Goal: Ask a question: Seek information or help from site administrators or community

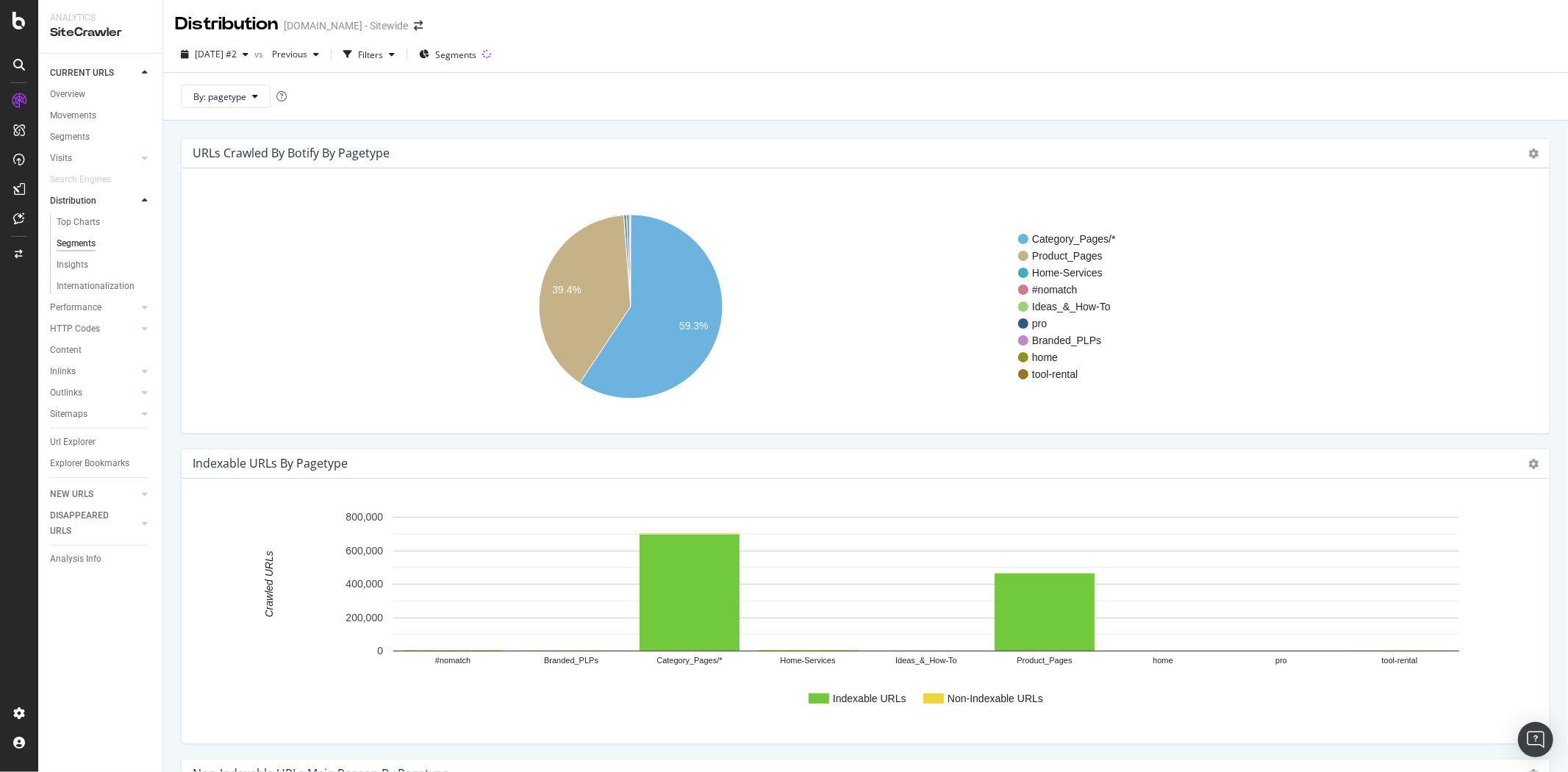
click at [1162, 711] on rect "A chart." at bounding box center [860, 616] width 1332 height 229
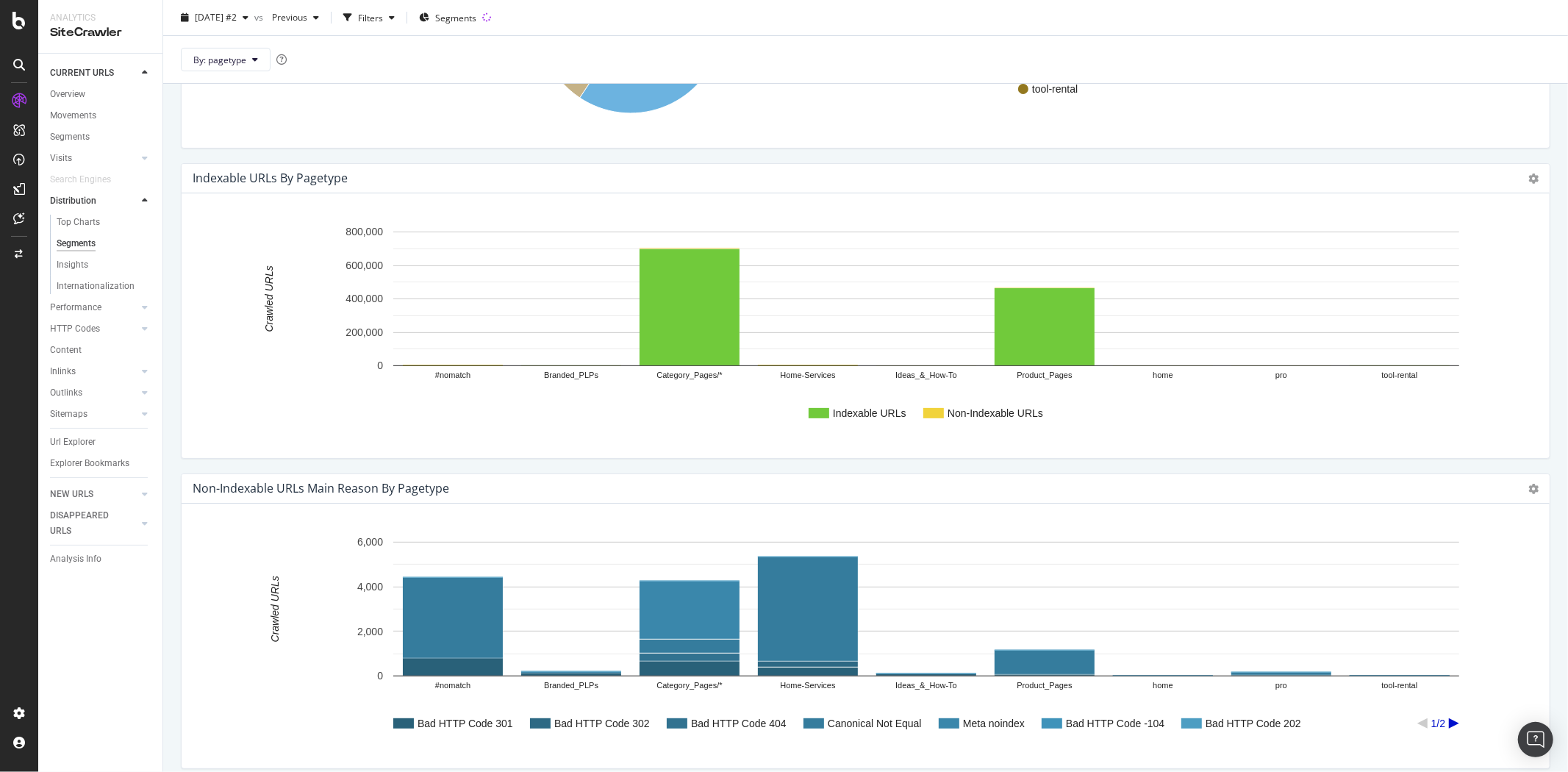
scroll to position [82, 0]
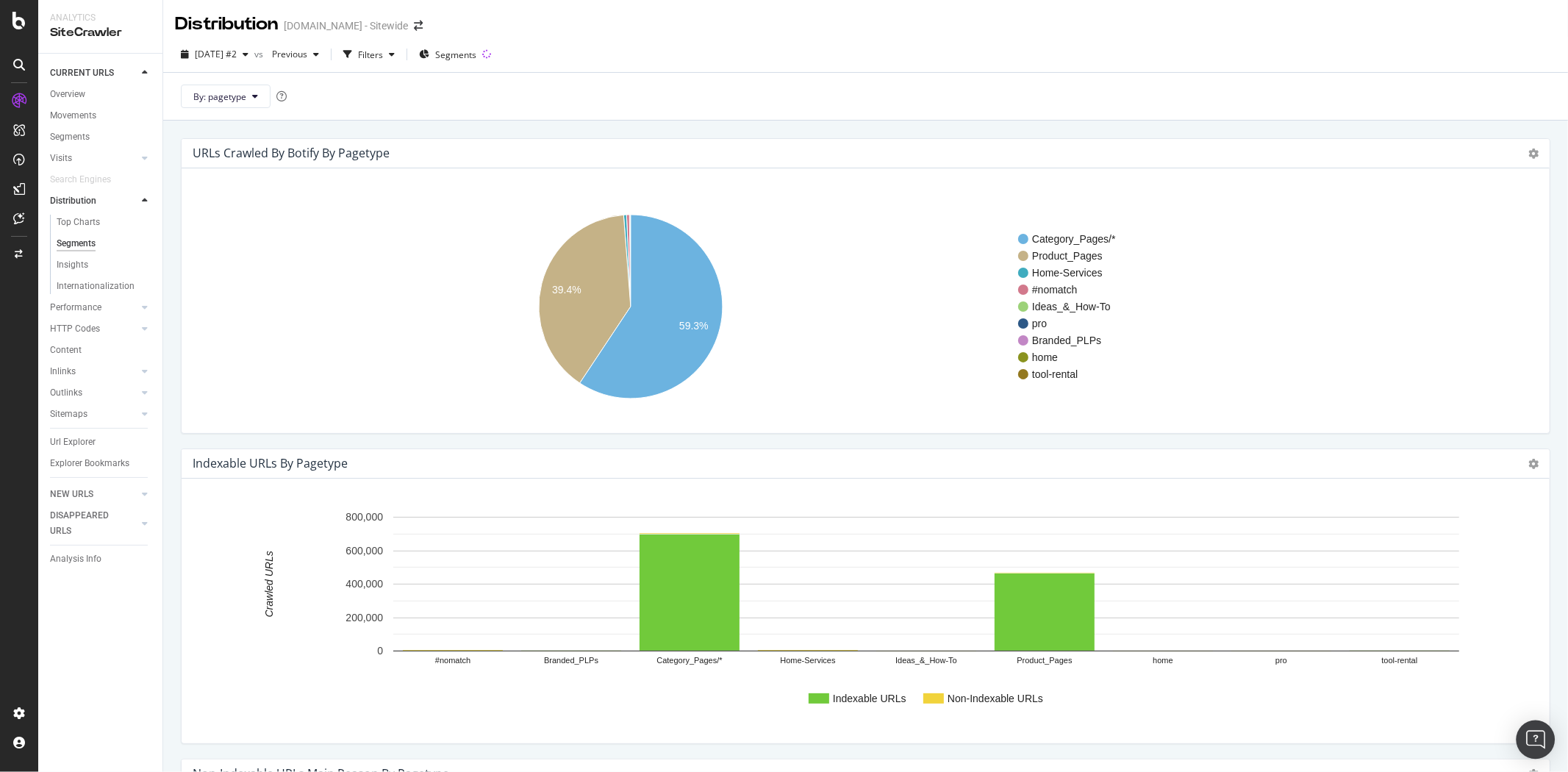
click at [1536, 745] on img "Open Intercom Messenger" at bounding box center [1536, 739] width 19 height 19
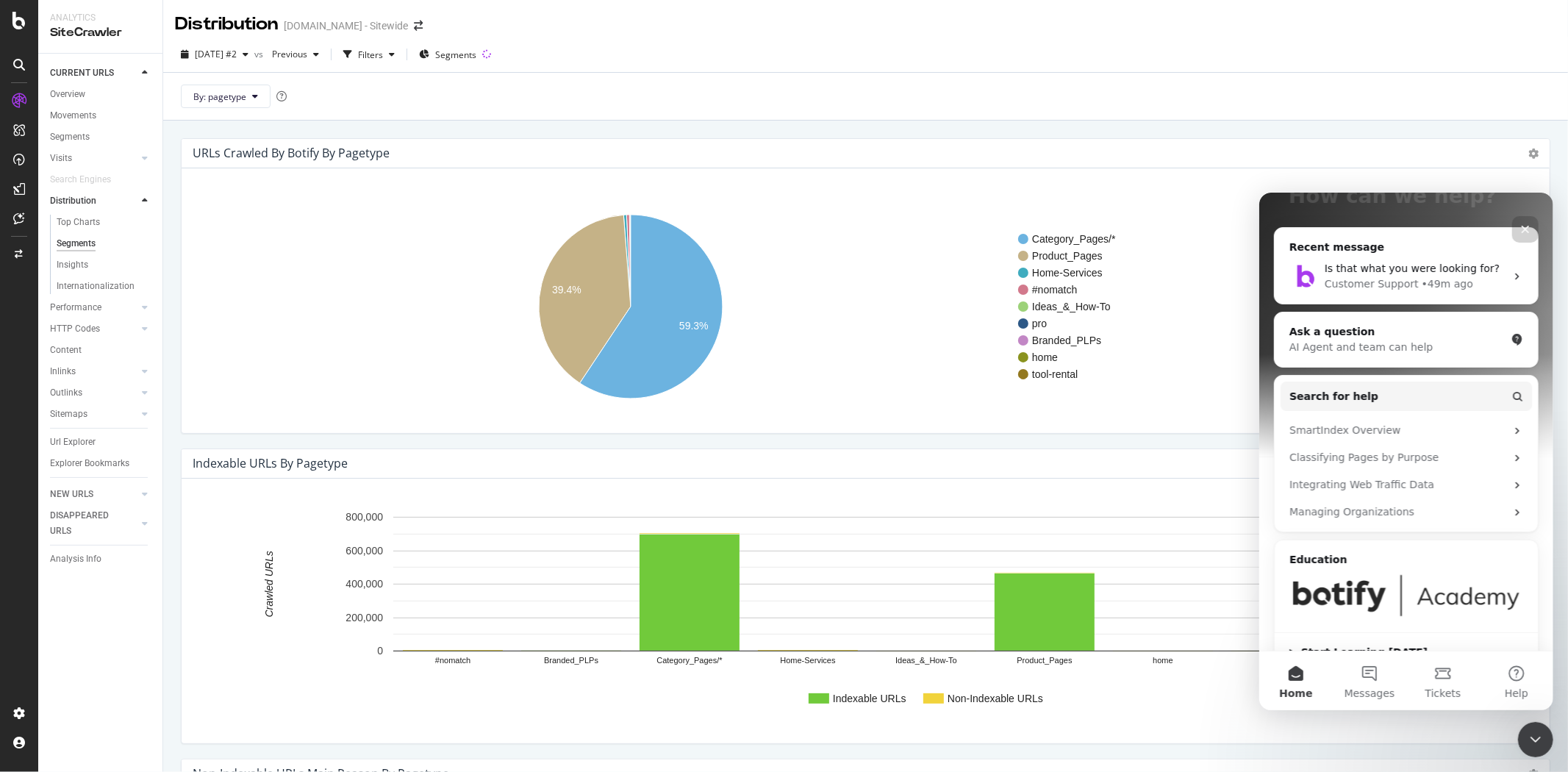
scroll to position [165, 0]
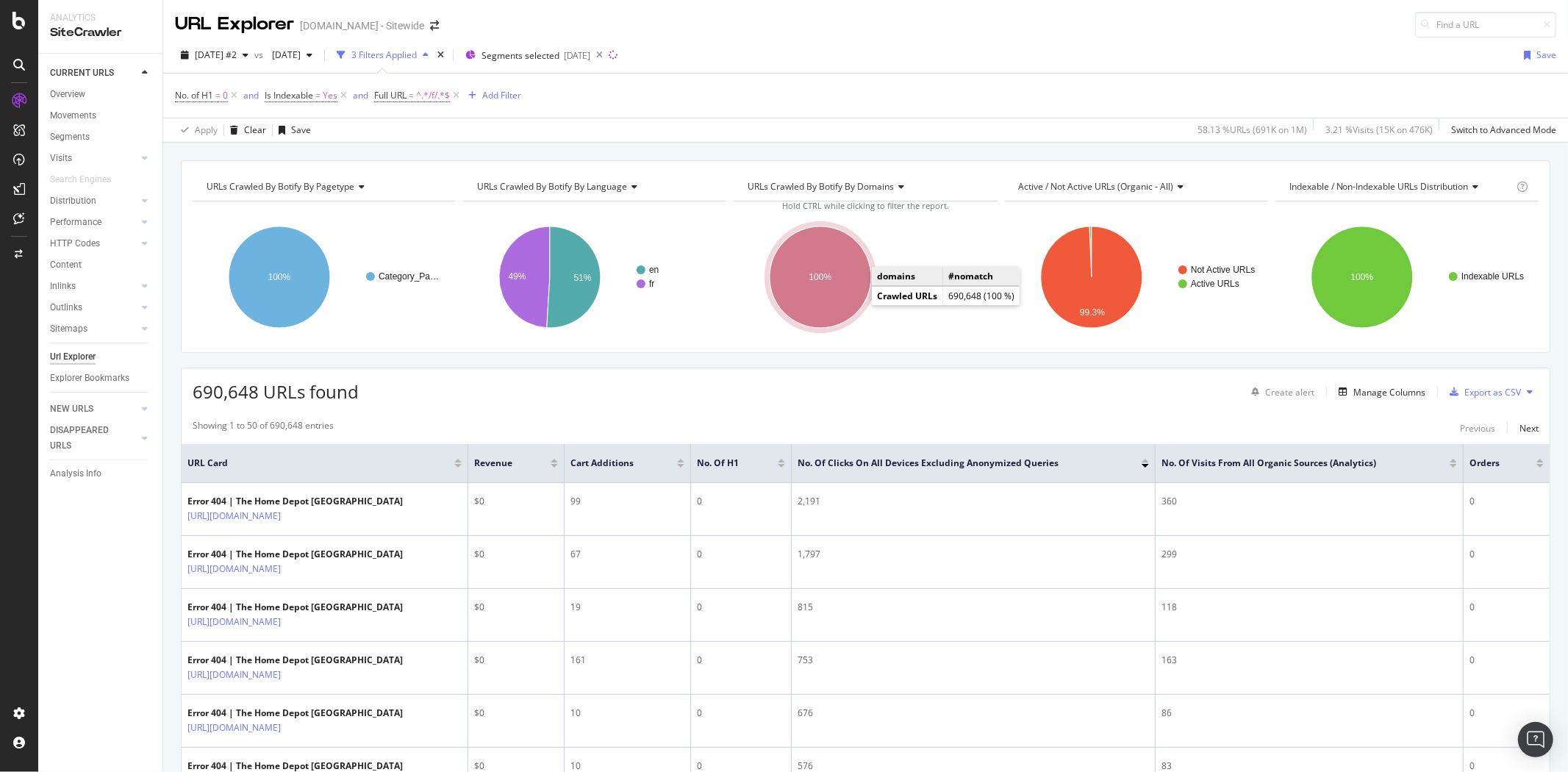
click at [809, 306] on ellipse "A chart." at bounding box center [820, 276] width 101 height 101
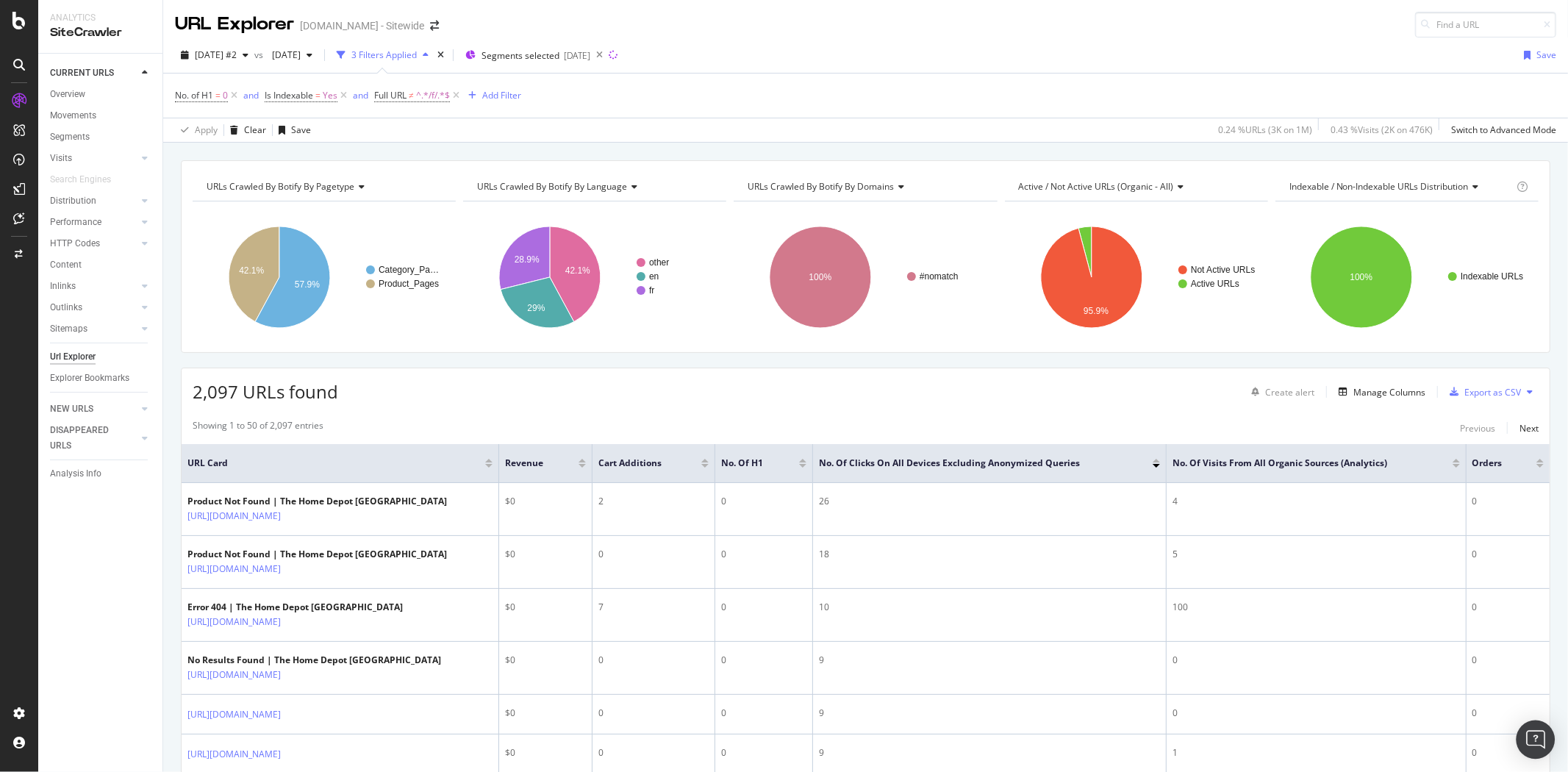
click at [1534, 736] on img "Open Intercom Messenger" at bounding box center [1536, 739] width 19 height 19
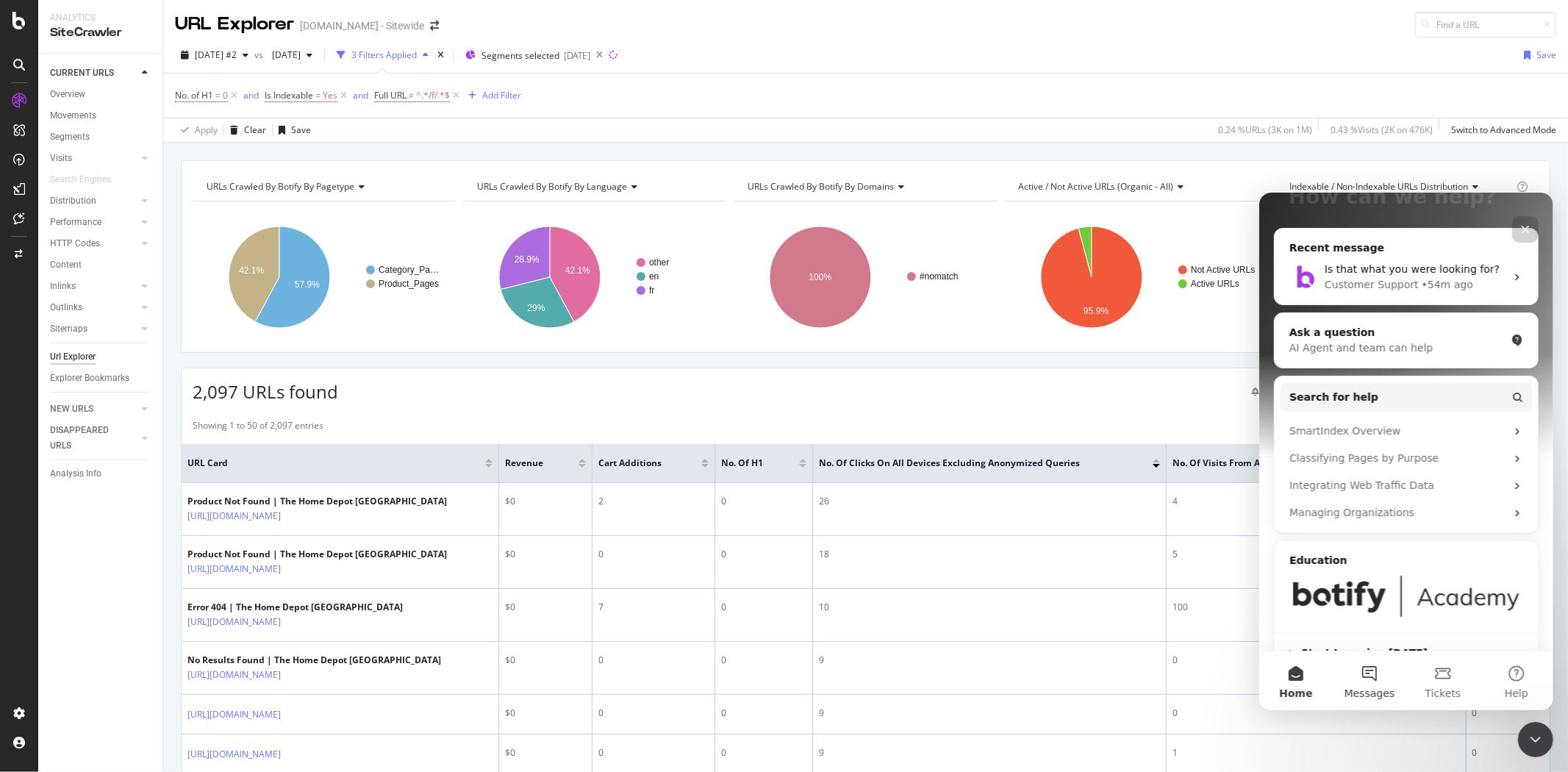
scroll to position [165, 0]
click at [1371, 672] on button "Messages" at bounding box center [1369, 679] width 73 height 58
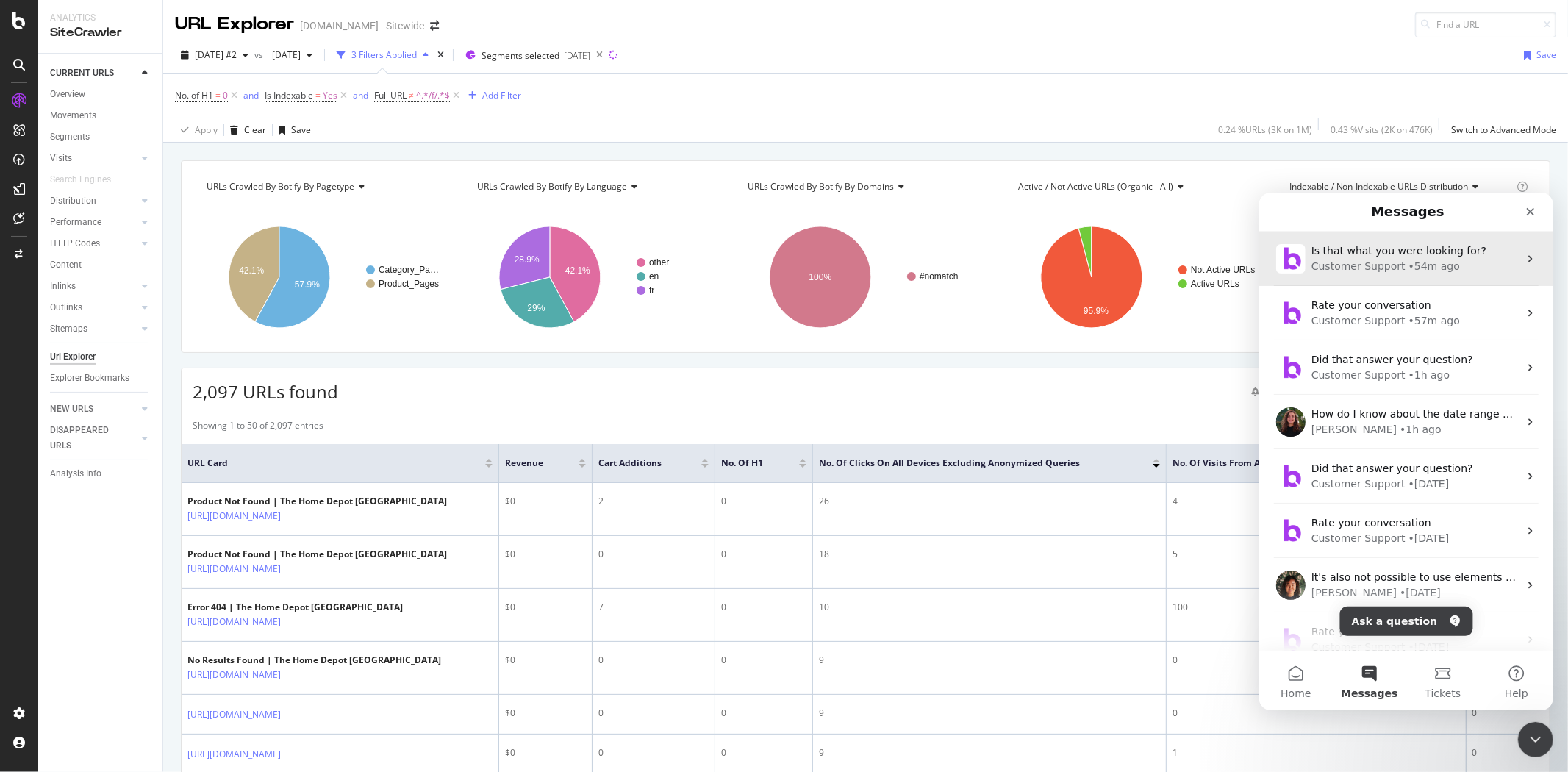
click at [1374, 256] on div "Is that what you were looking for?" at bounding box center [1415, 250] width 208 height 16
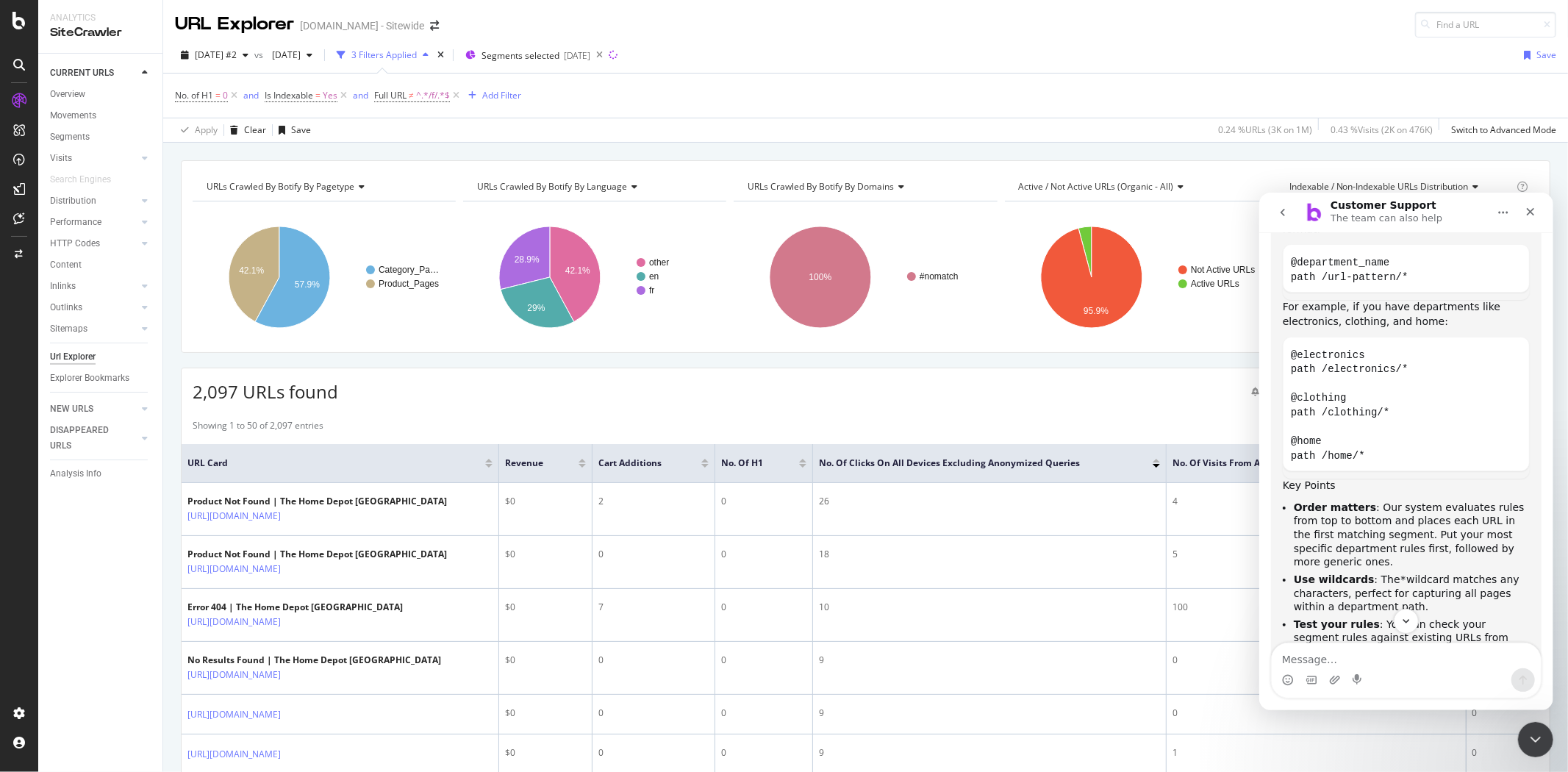
scroll to position [432, 0]
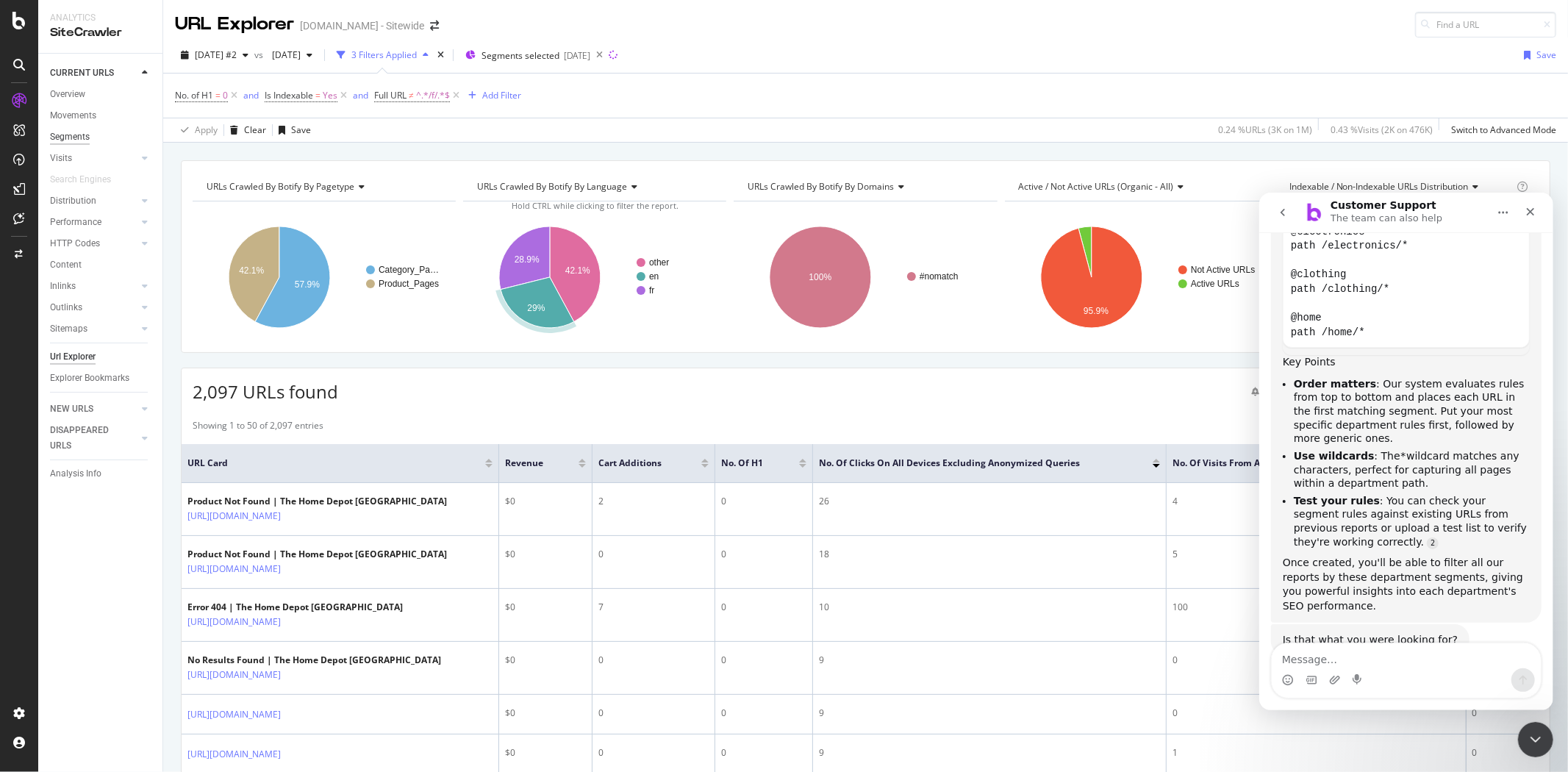
click at [79, 128] on div "Segments" at bounding box center [106, 136] width 112 height 21
click at [70, 135] on div "Segments" at bounding box center [70, 137] width 40 height 16
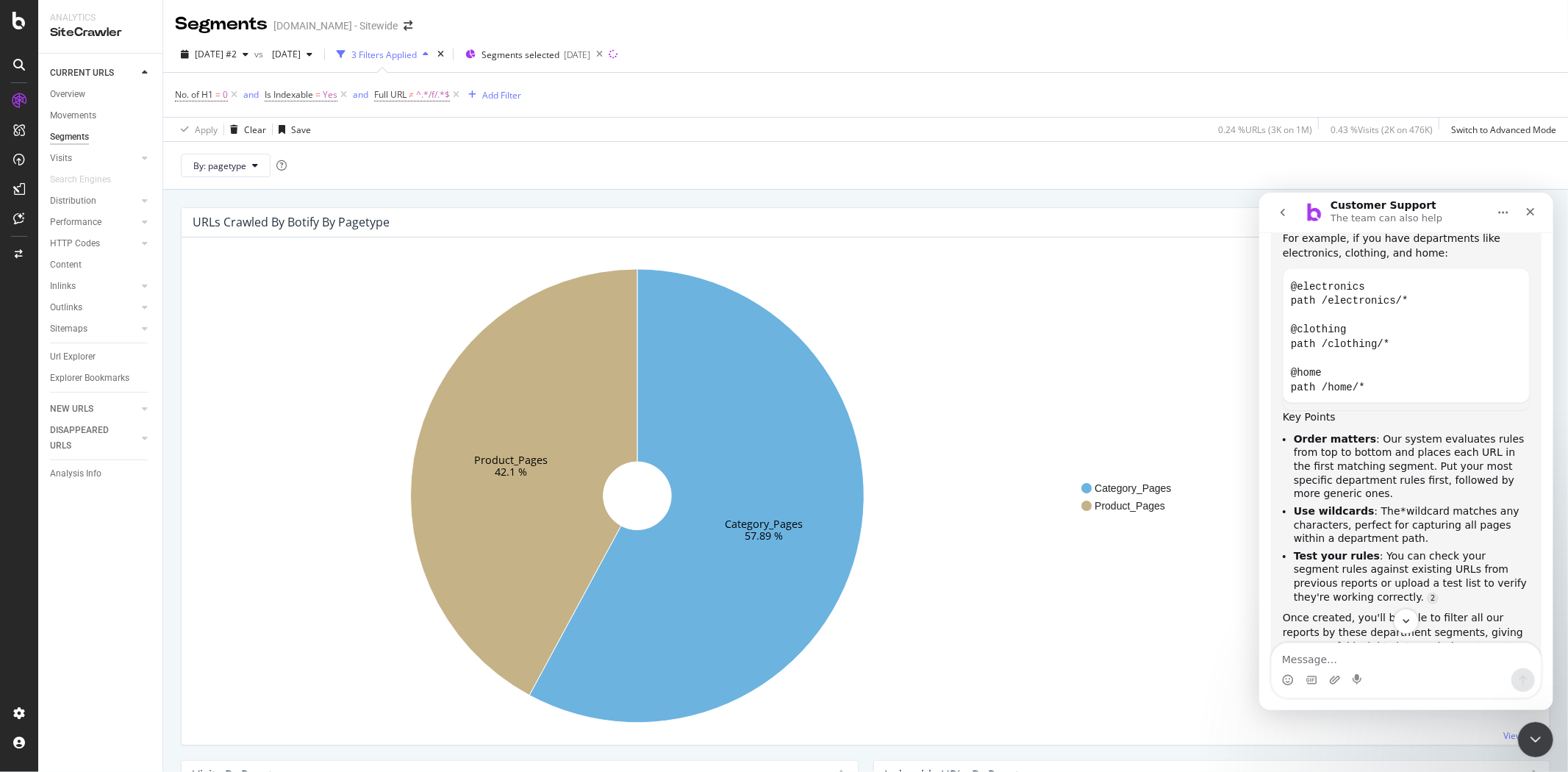
scroll to position [432, 0]
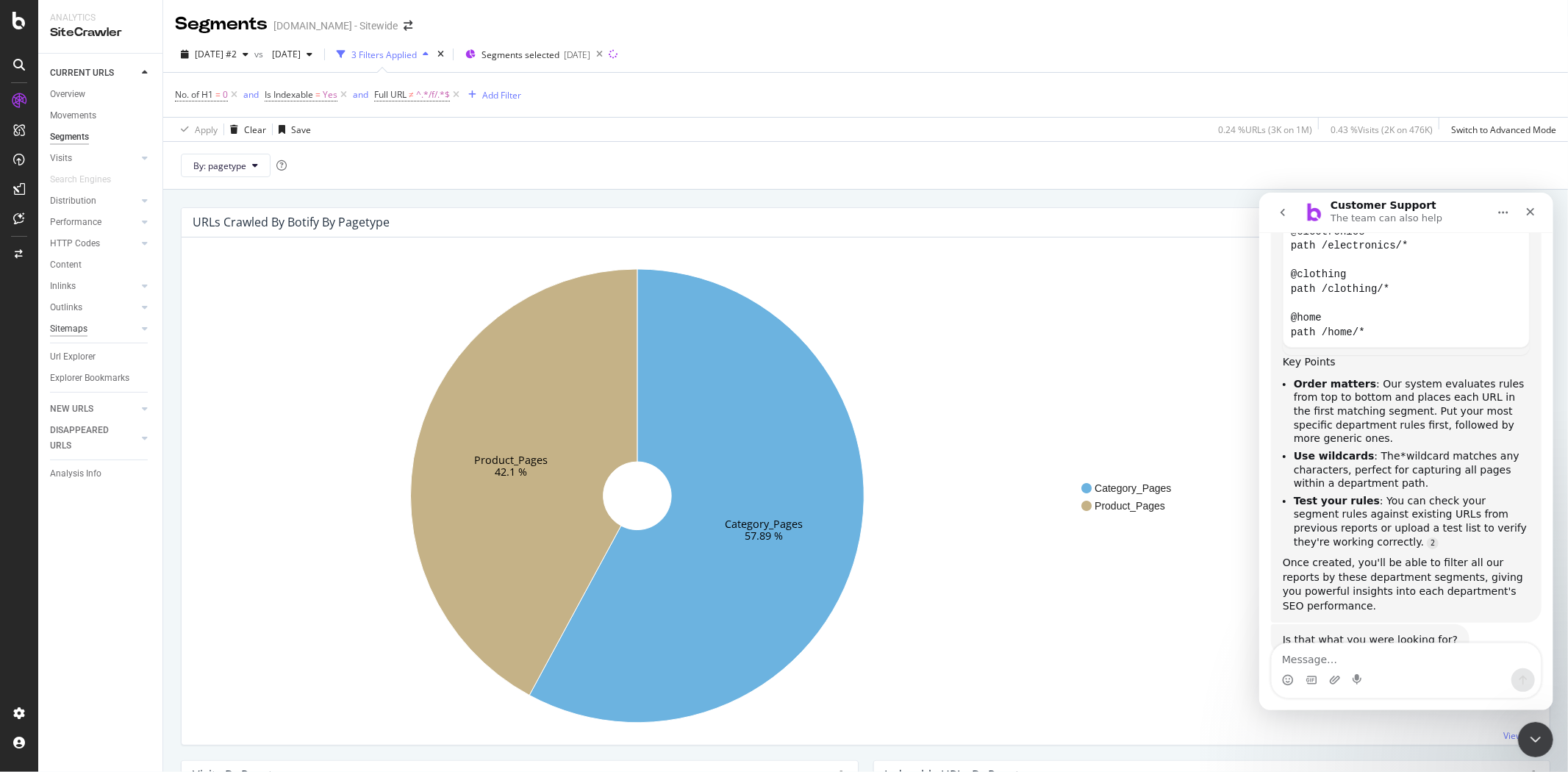
click at [70, 331] on div "Sitemaps" at bounding box center [69, 328] width 37 height 16
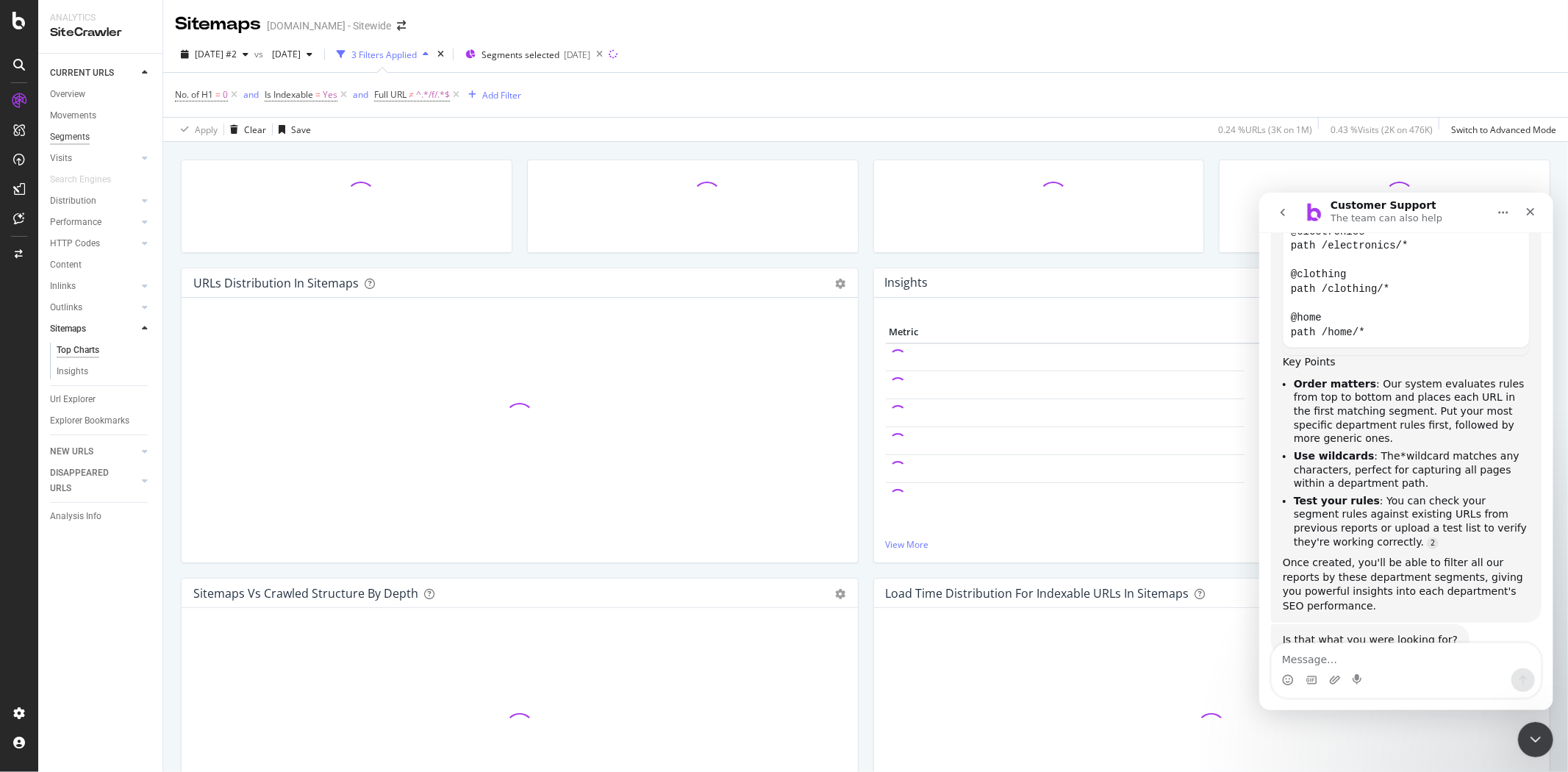
click at [71, 137] on div "Segments" at bounding box center [70, 137] width 40 height 16
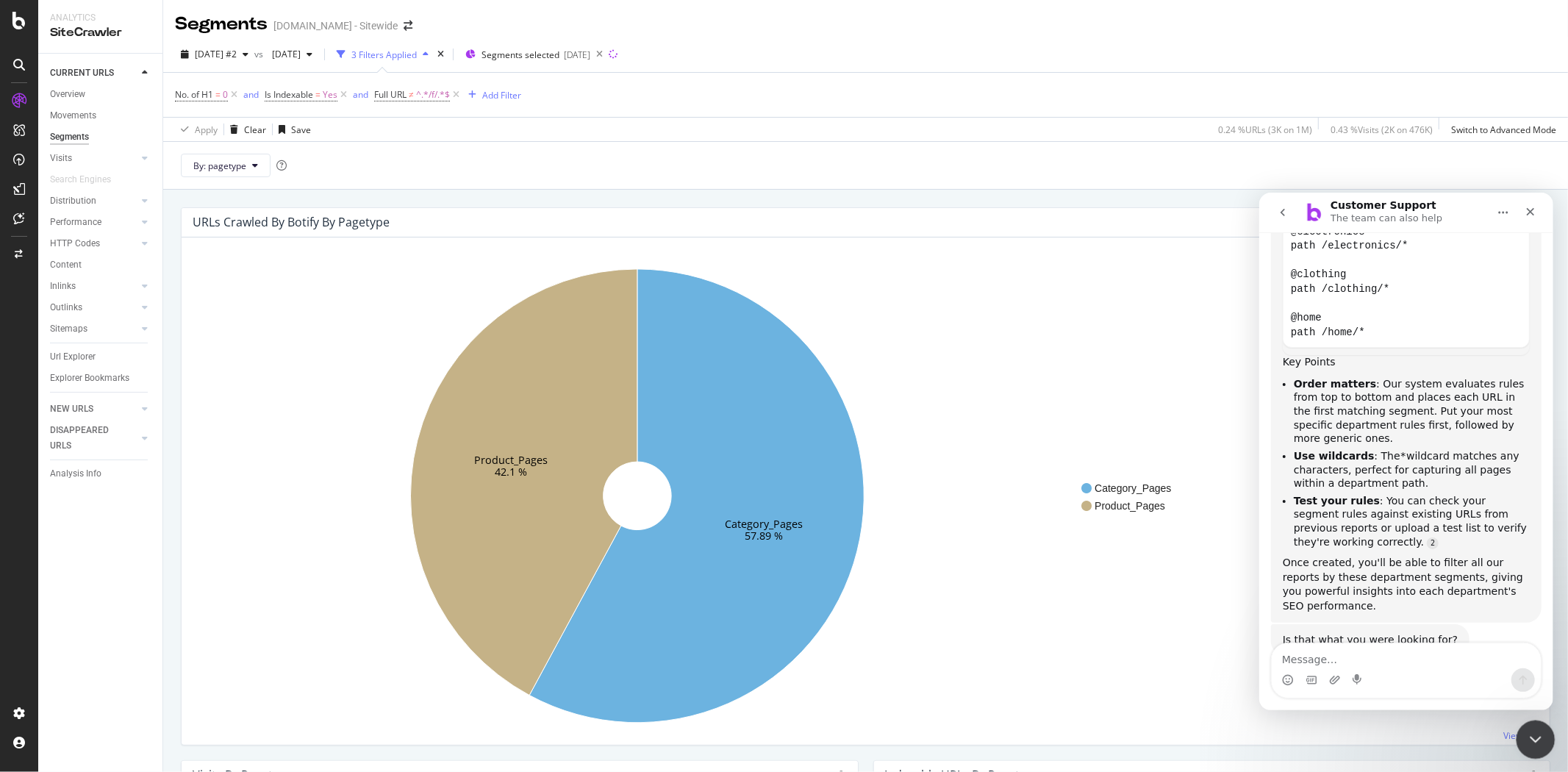
click at [1532, 736] on icon "Close Intercom Messenger" at bounding box center [1533, 737] width 18 height 18
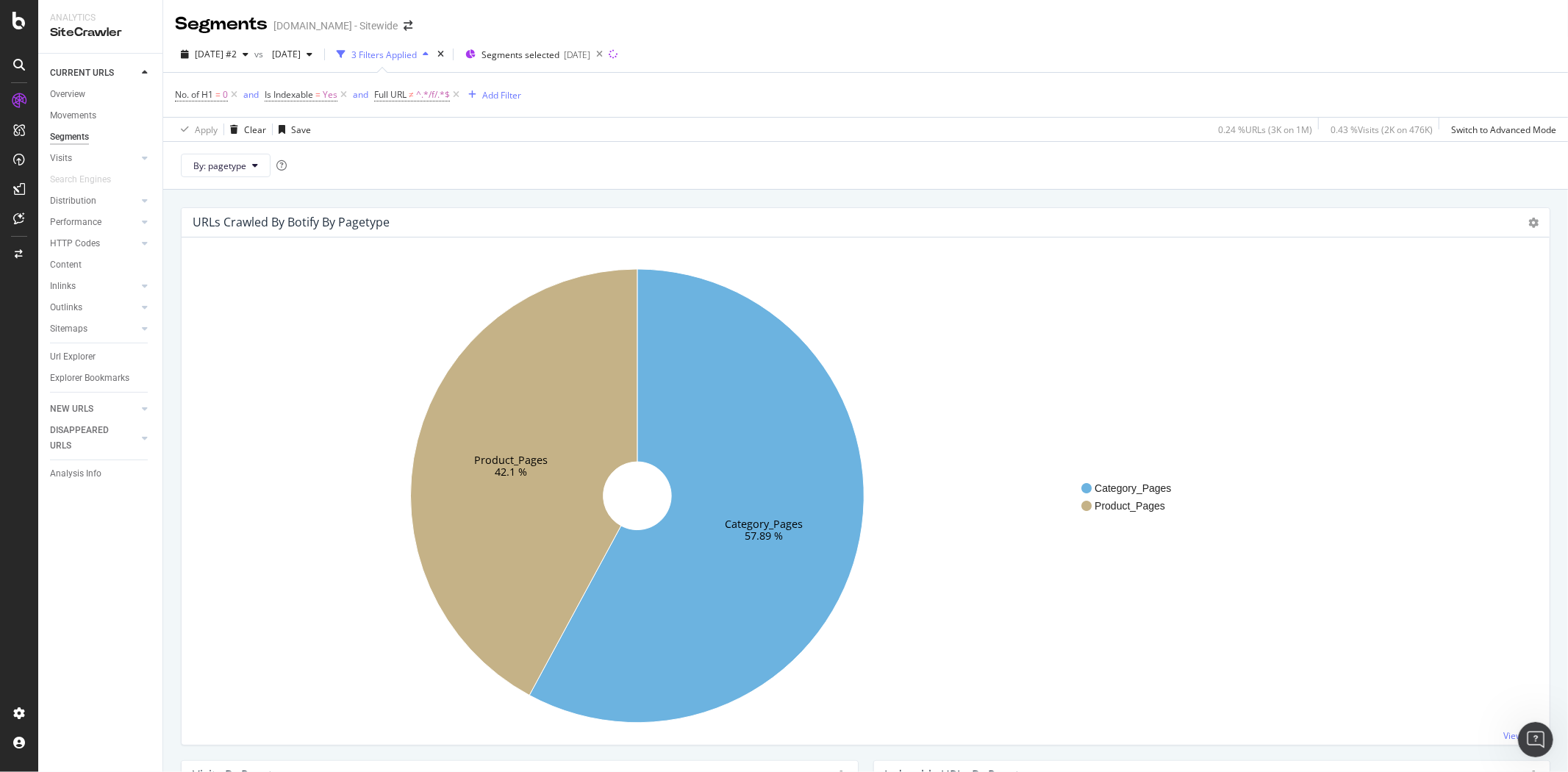
scroll to position [432, 0]
click at [76, 136] on div "Segments" at bounding box center [70, 137] width 39 height 16
click at [261, 164] on button "By: pagetype" at bounding box center [225, 165] width 90 height 23
click at [218, 221] on span "pagetype" at bounding box center [273, 219] width 159 height 13
click at [254, 170] on icon at bounding box center [255, 166] width 6 height 9
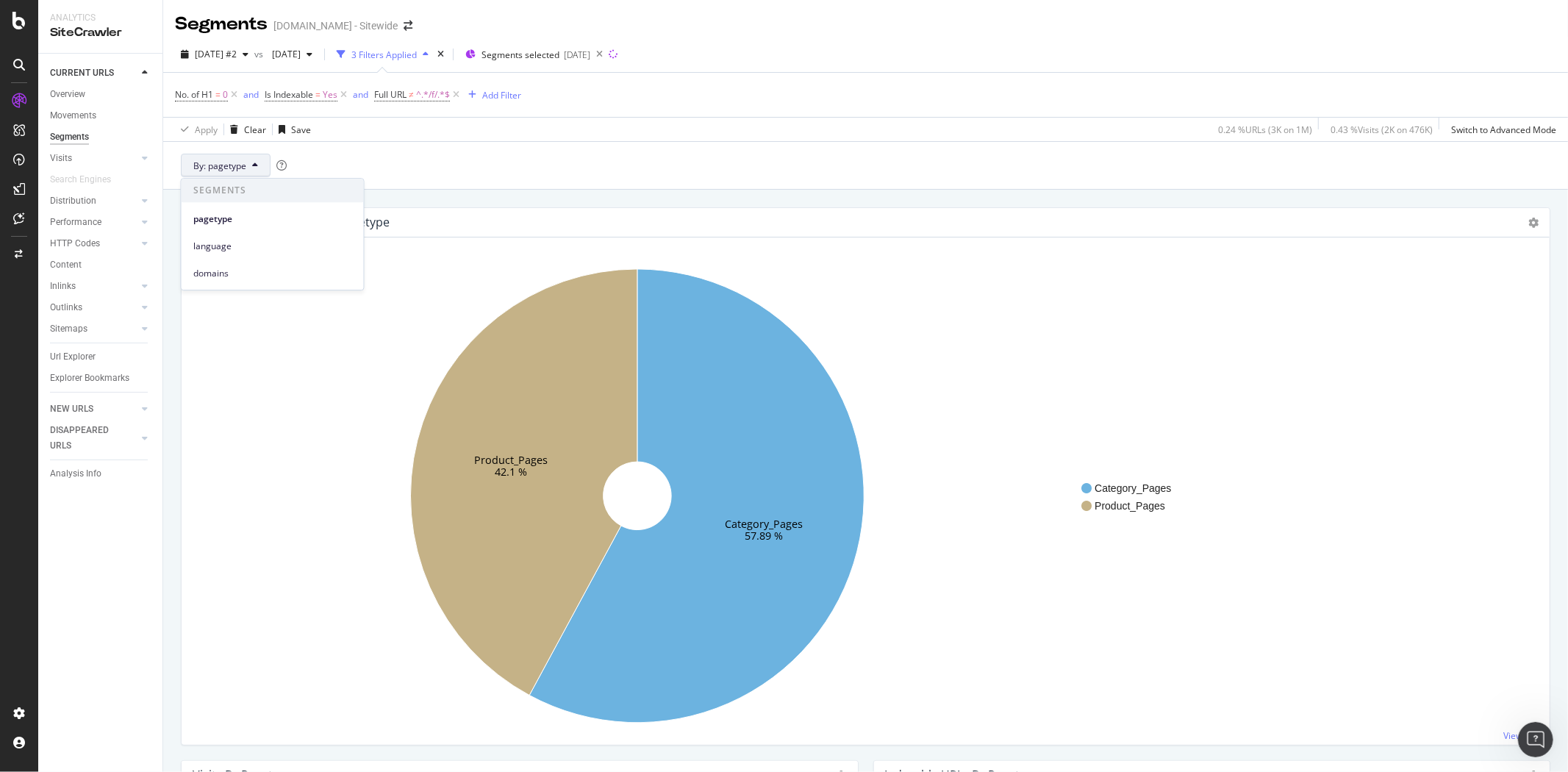
click at [210, 230] on div "language" at bounding box center [273, 242] width 183 height 27
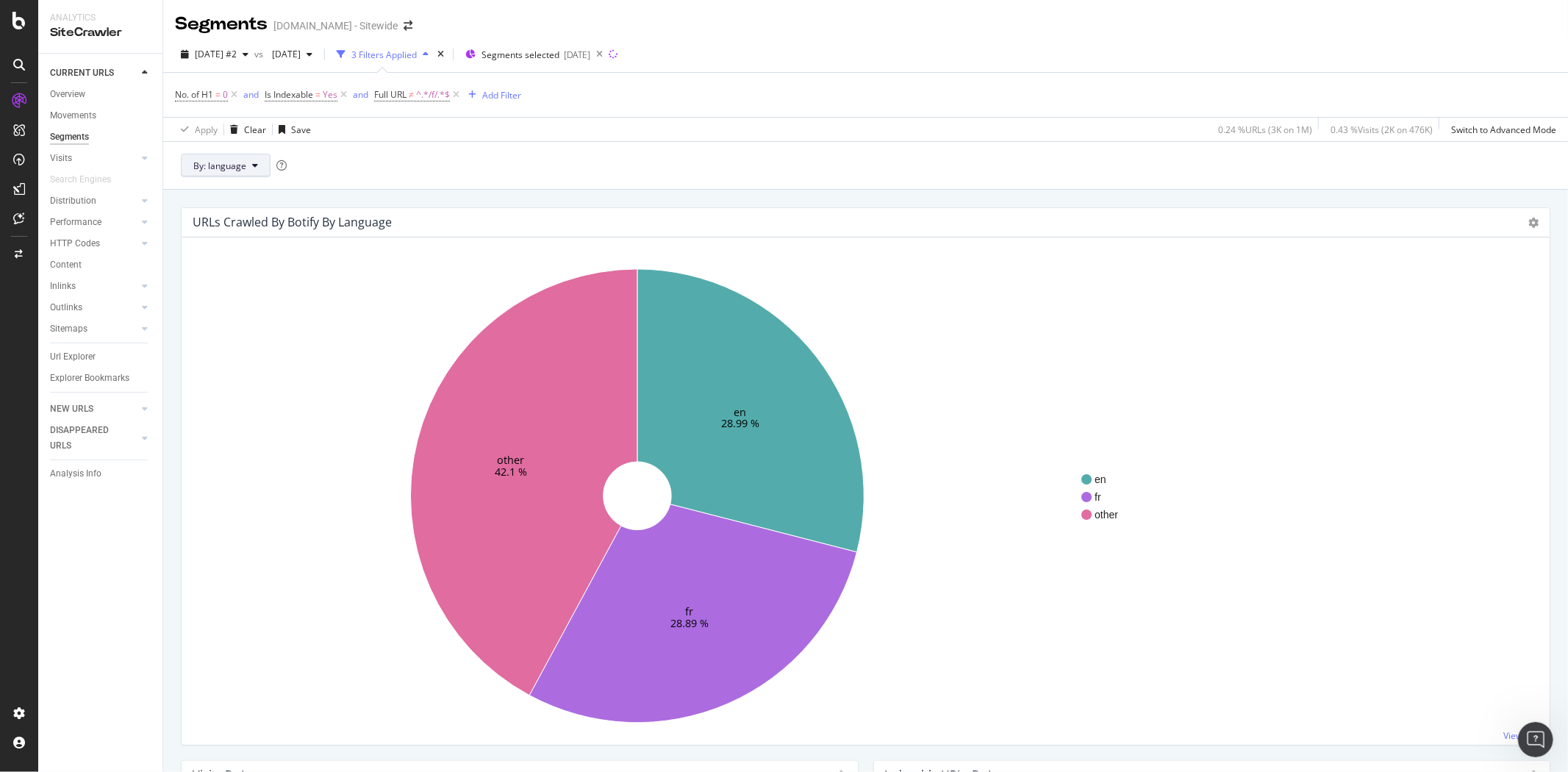
click at [243, 175] on button "By: language" at bounding box center [225, 165] width 90 height 23
click at [221, 216] on span "pagetype" at bounding box center [273, 219] width 159 height 13
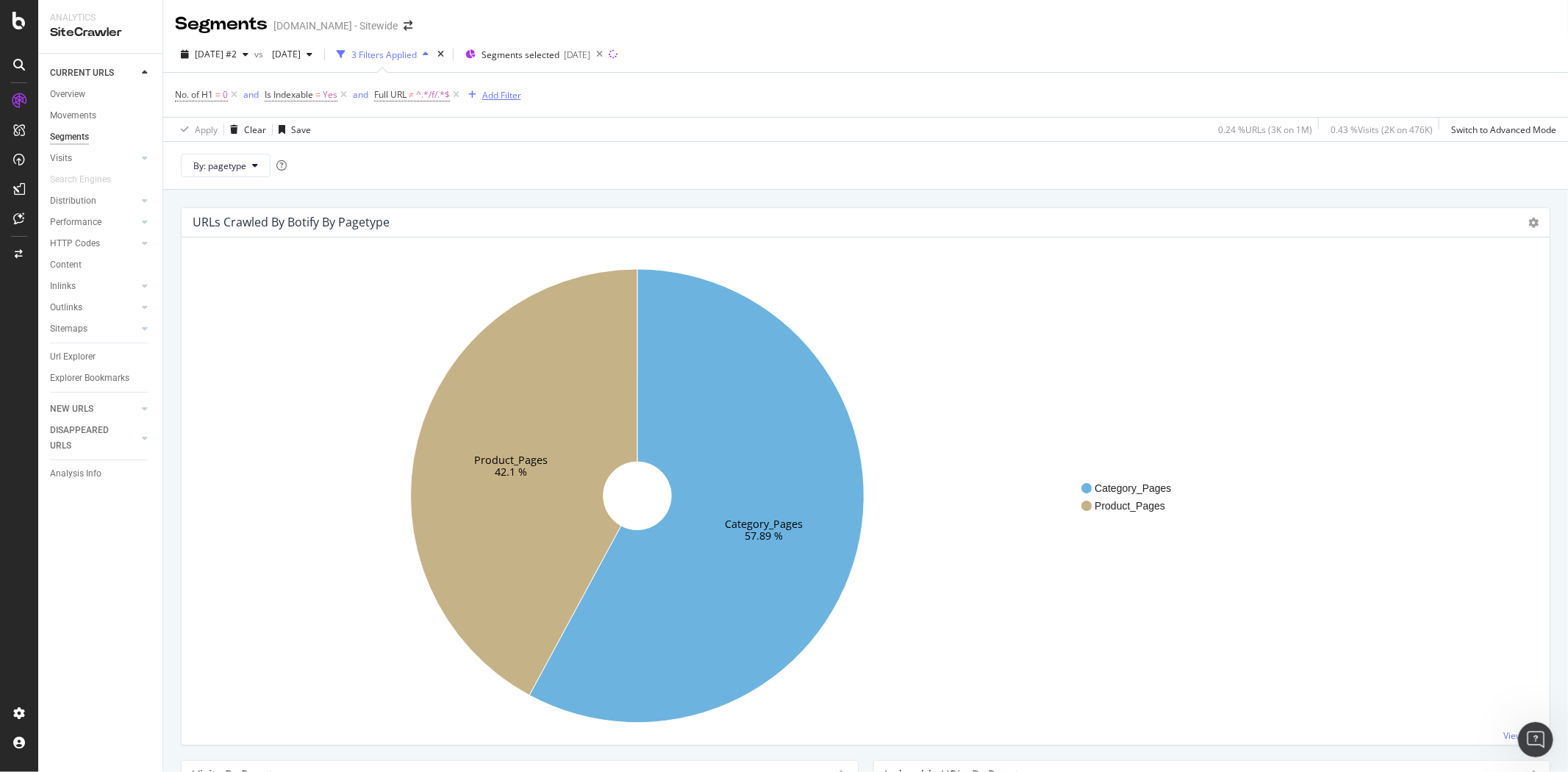
click at [513, 93] on div "Add Filter" at bounding box center [502, 95] width 39 height 12
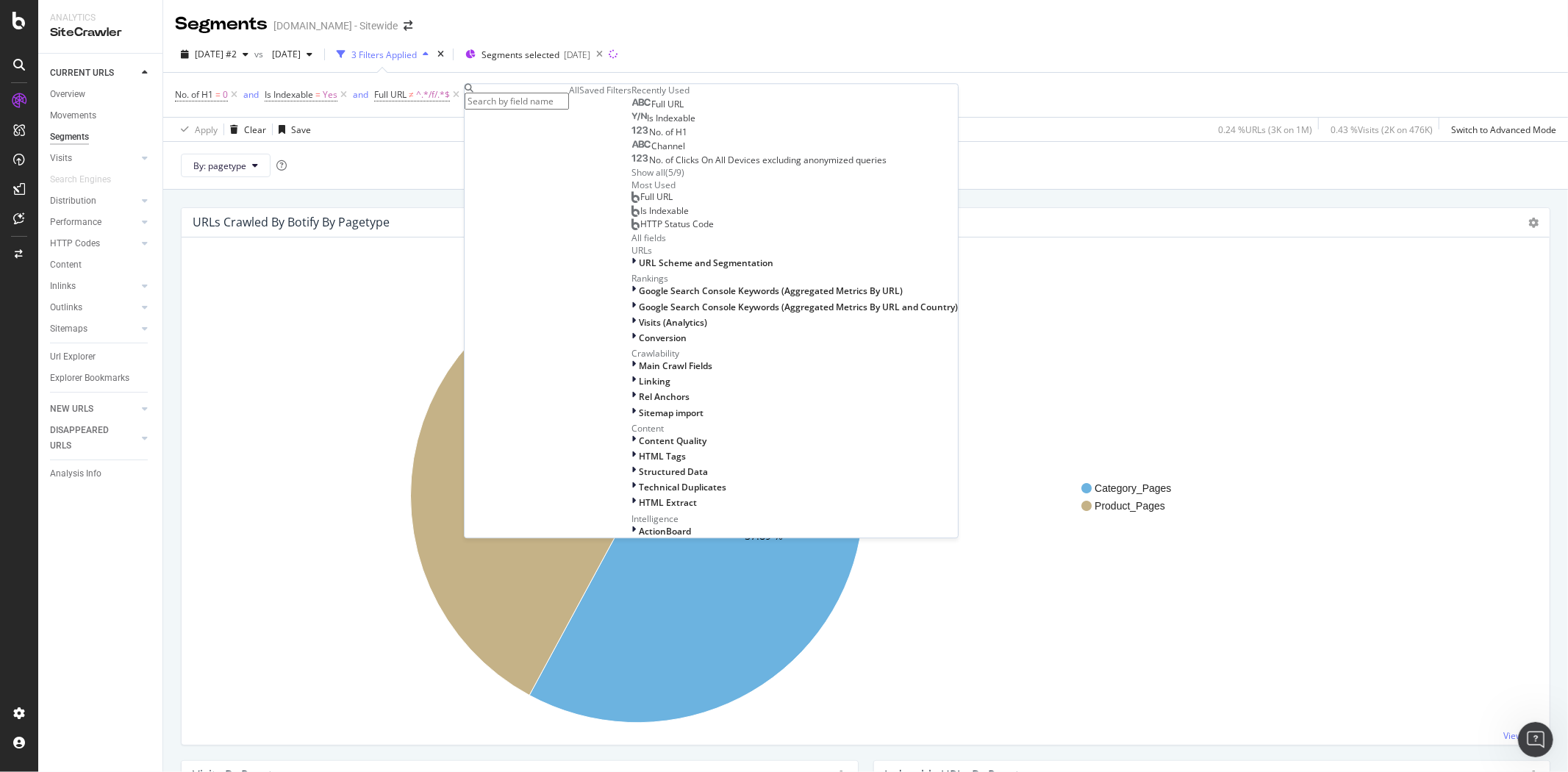
click at [350, 454] on icon "Category_Pages 57.89 % Product_Pages 42.1 %" at bounding box center [638, 495] width 888 height 453
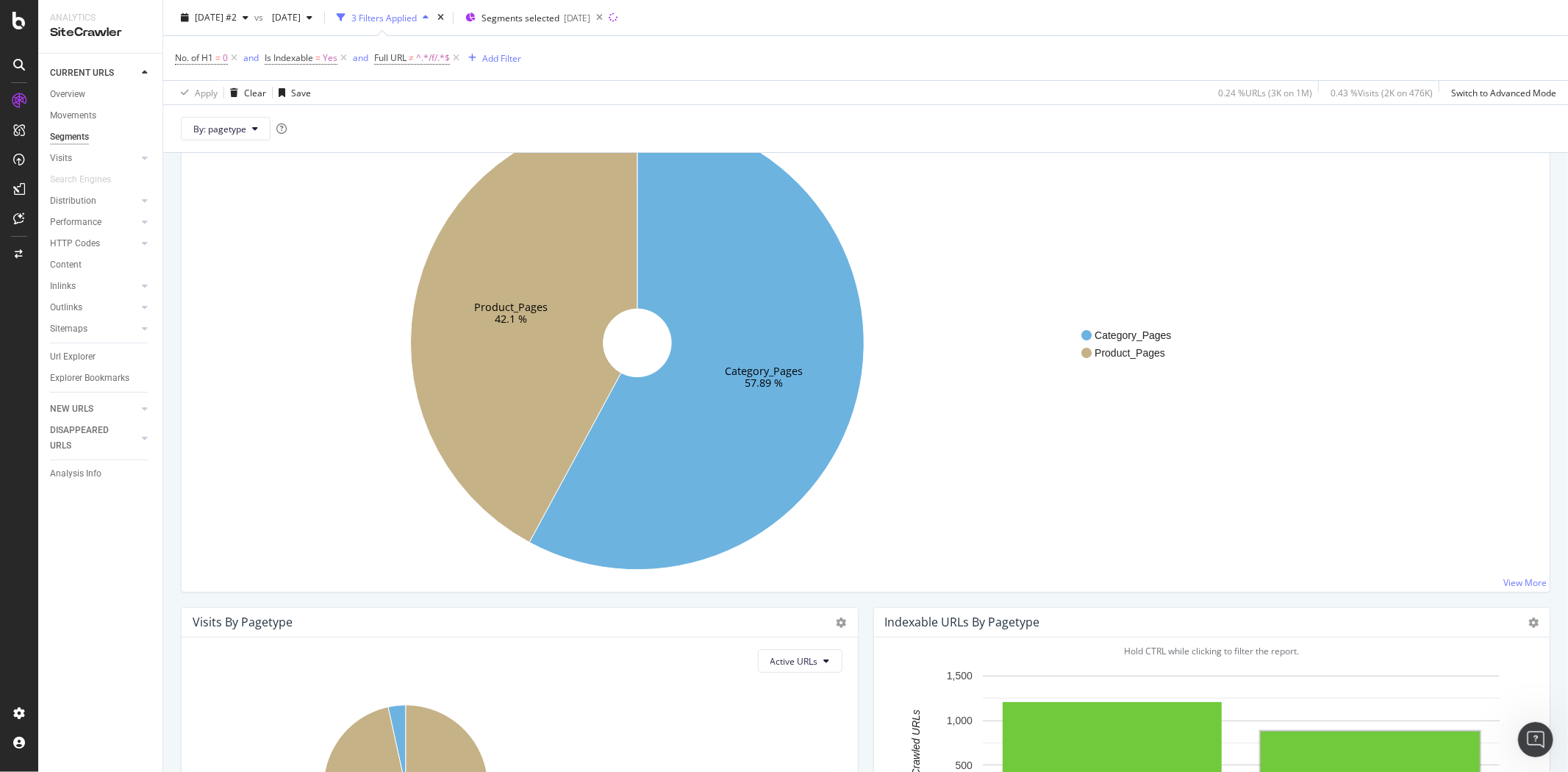
scroll to position [408, 0]
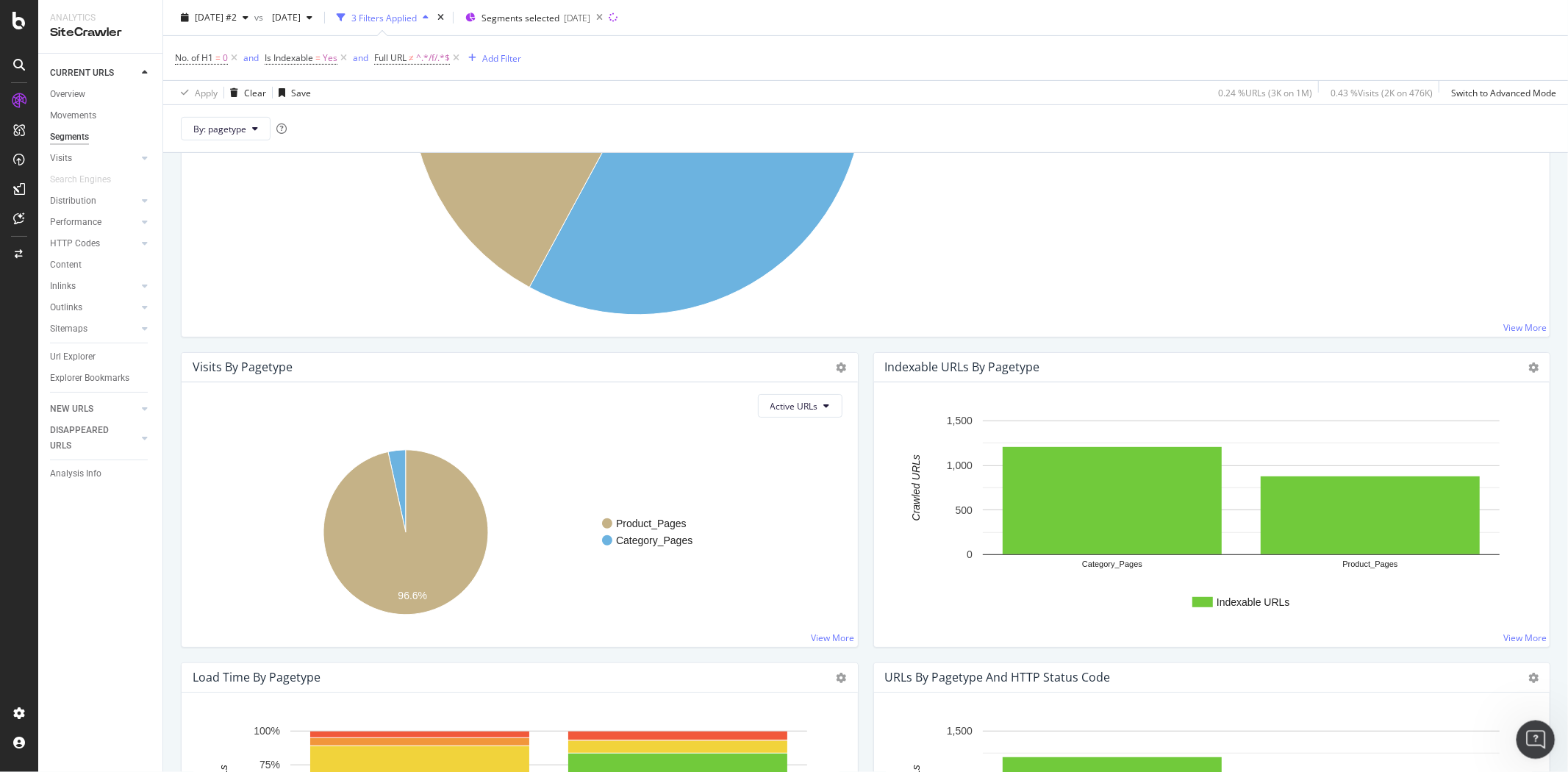
click at [1536, 736] on icon "Open Intercom Messenger" at bounding box center [1534, 738] width 24 height 24
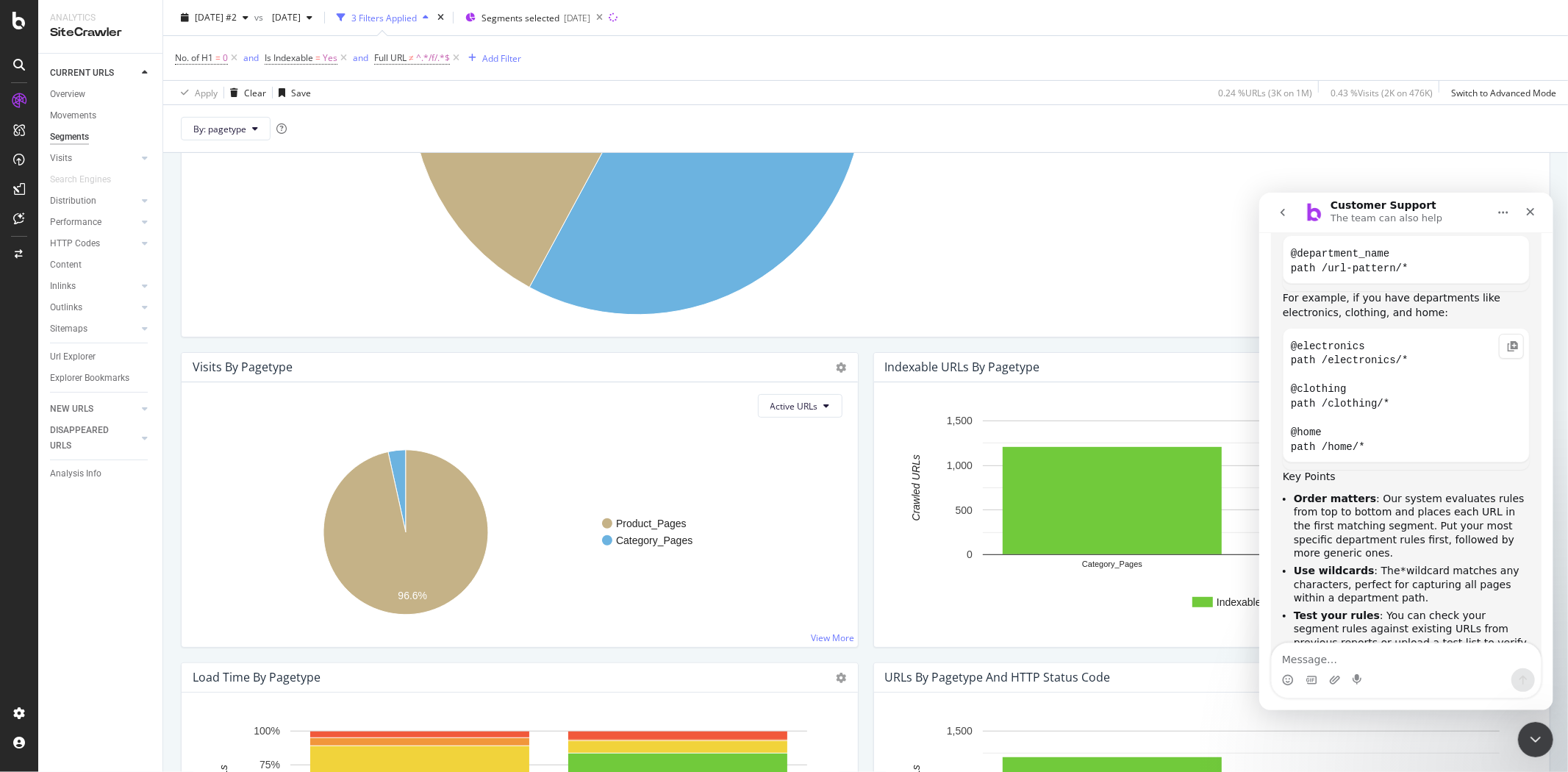
scroll to position [107, 0]
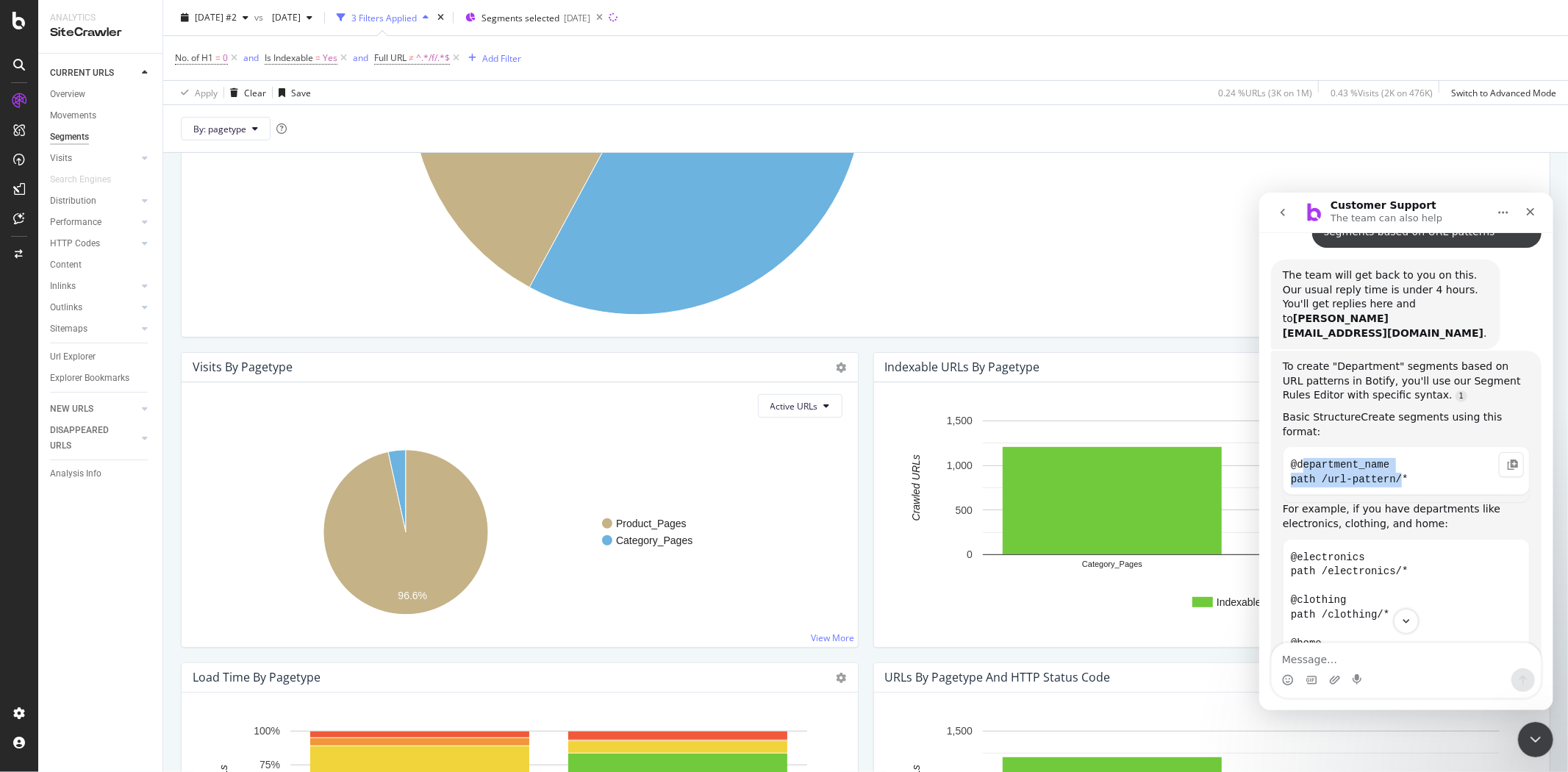
drag, startPoint x: 1404, startPoint y: 445, endPoint x: 1304, endPoint y: 430, distance: 101.1
click at [1304, 453] on code "@department_name path /url-pattern/*" at bounding box center [1405, 471] width 231 height 36
click at [1433, 453] on code "@department_name path /url-pattern/*" at bounding box center [1405, 471] width 231 height 36
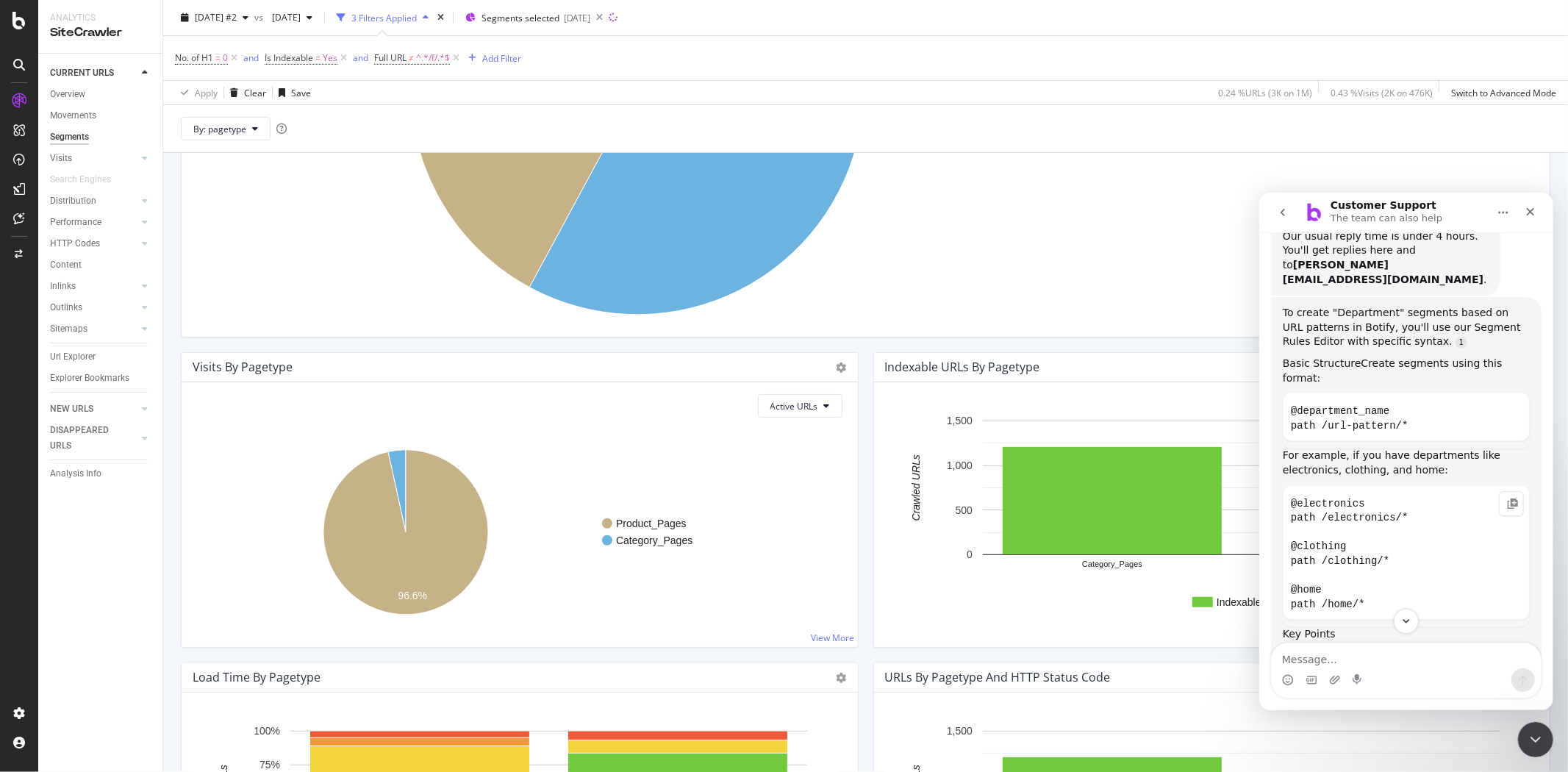
scroll to position [188, 0]
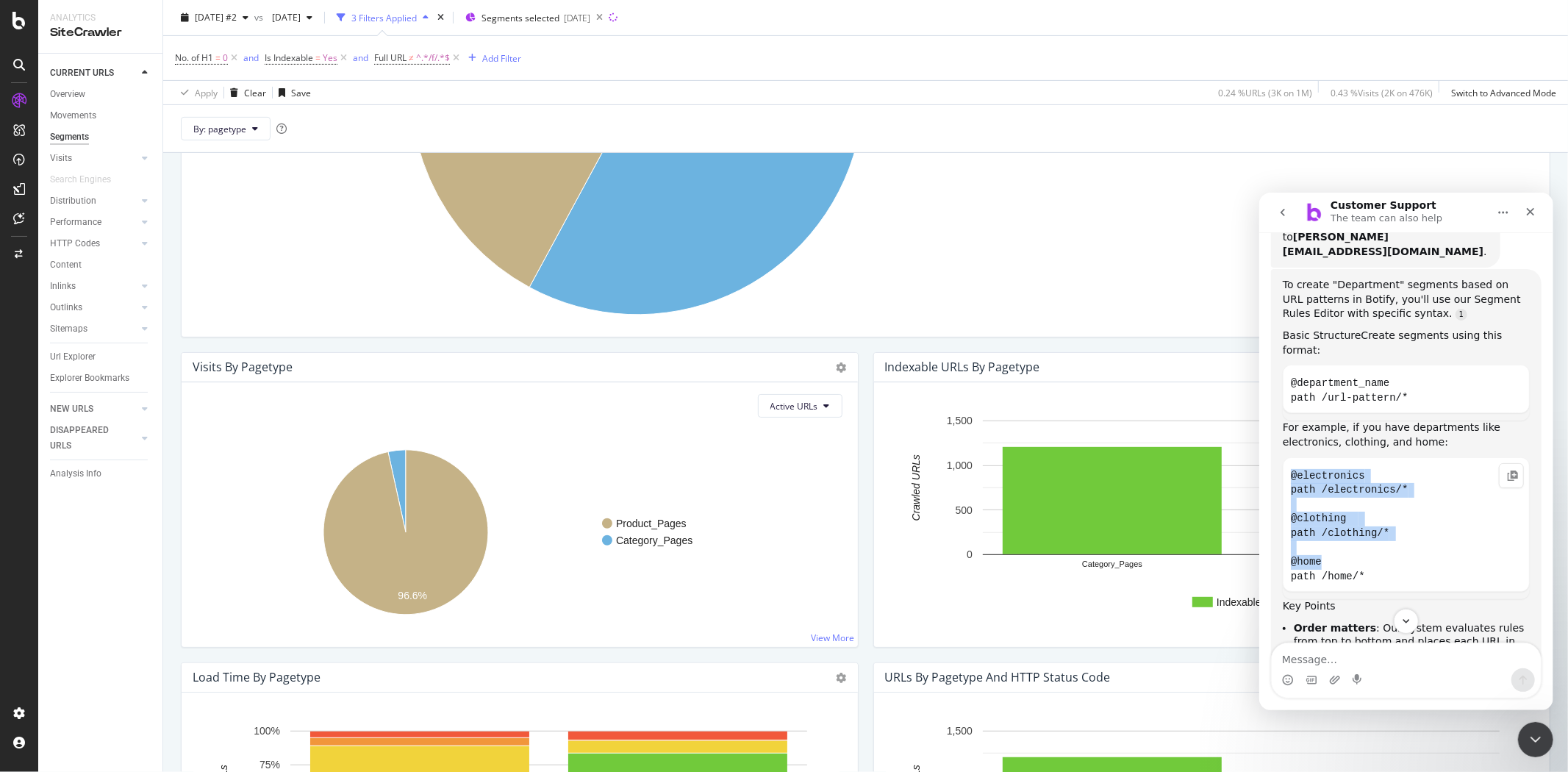
drag, startPoint x: 1291, startPoint y: 445, endPoint x: 1418, endPoint y: 530, distance: 152.8
click at [1418, 530] on code "@electronics path /electronics/* @clothing path /clothing/* @home path /home/*" at bounding box center [1405, 525] width 231 height 122
click at [1411, 662] on textarea "Message…" at bounding box center [1406, 654] width 269 height 25
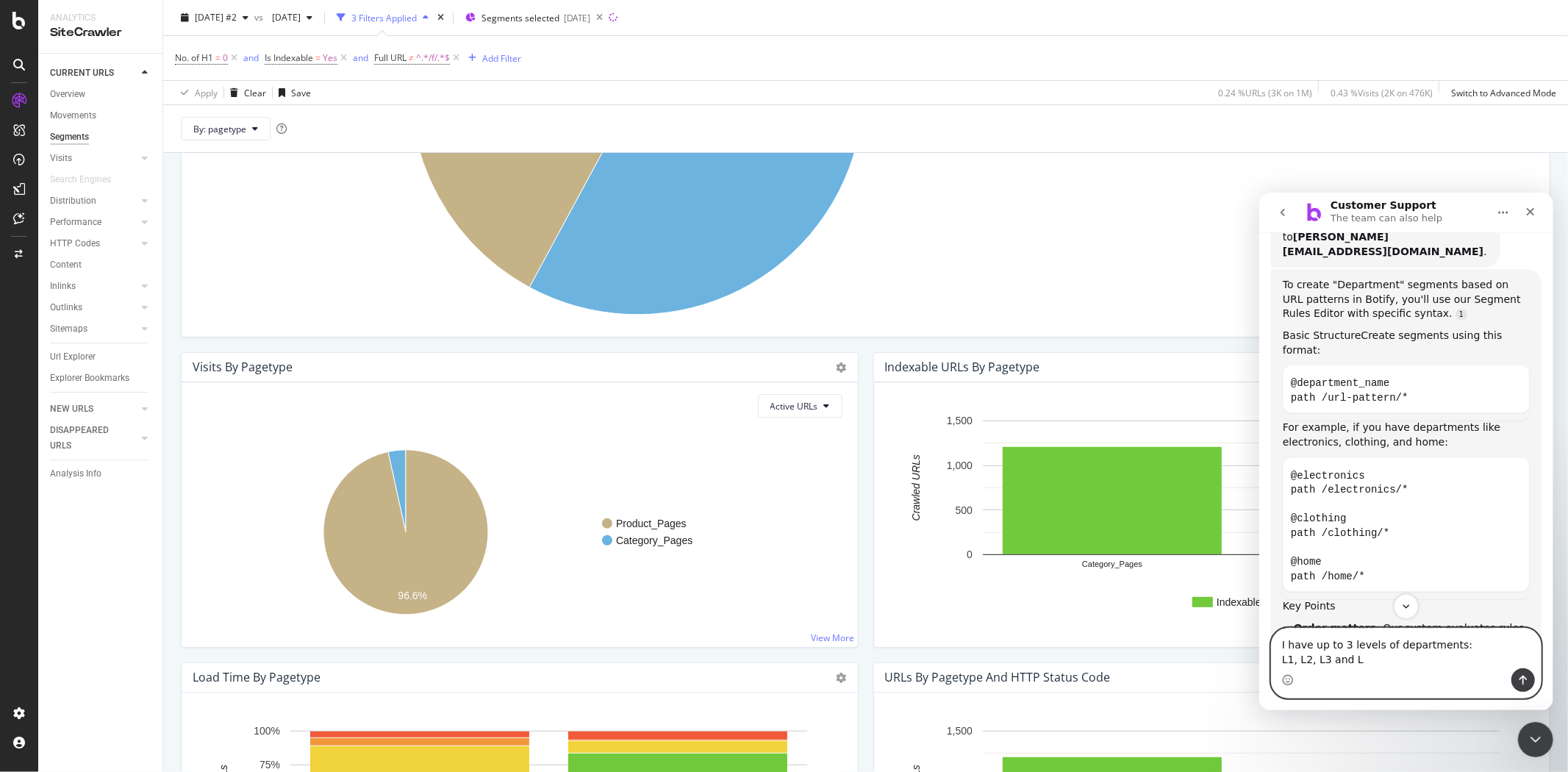
type textarea "I have up to 3 levels of departments: L1, L2, L3 and L4"
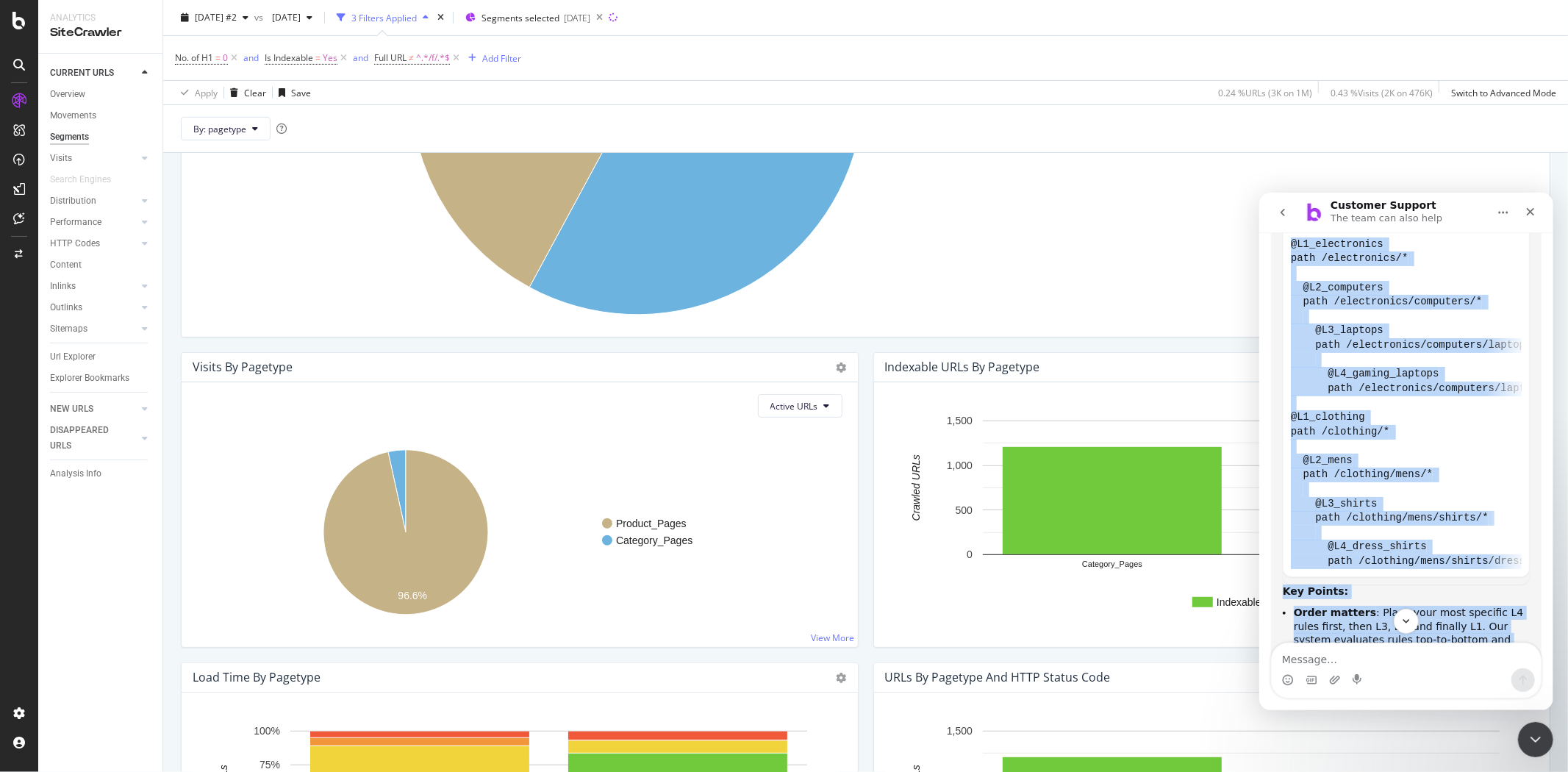
scroll to position [1288, 0]
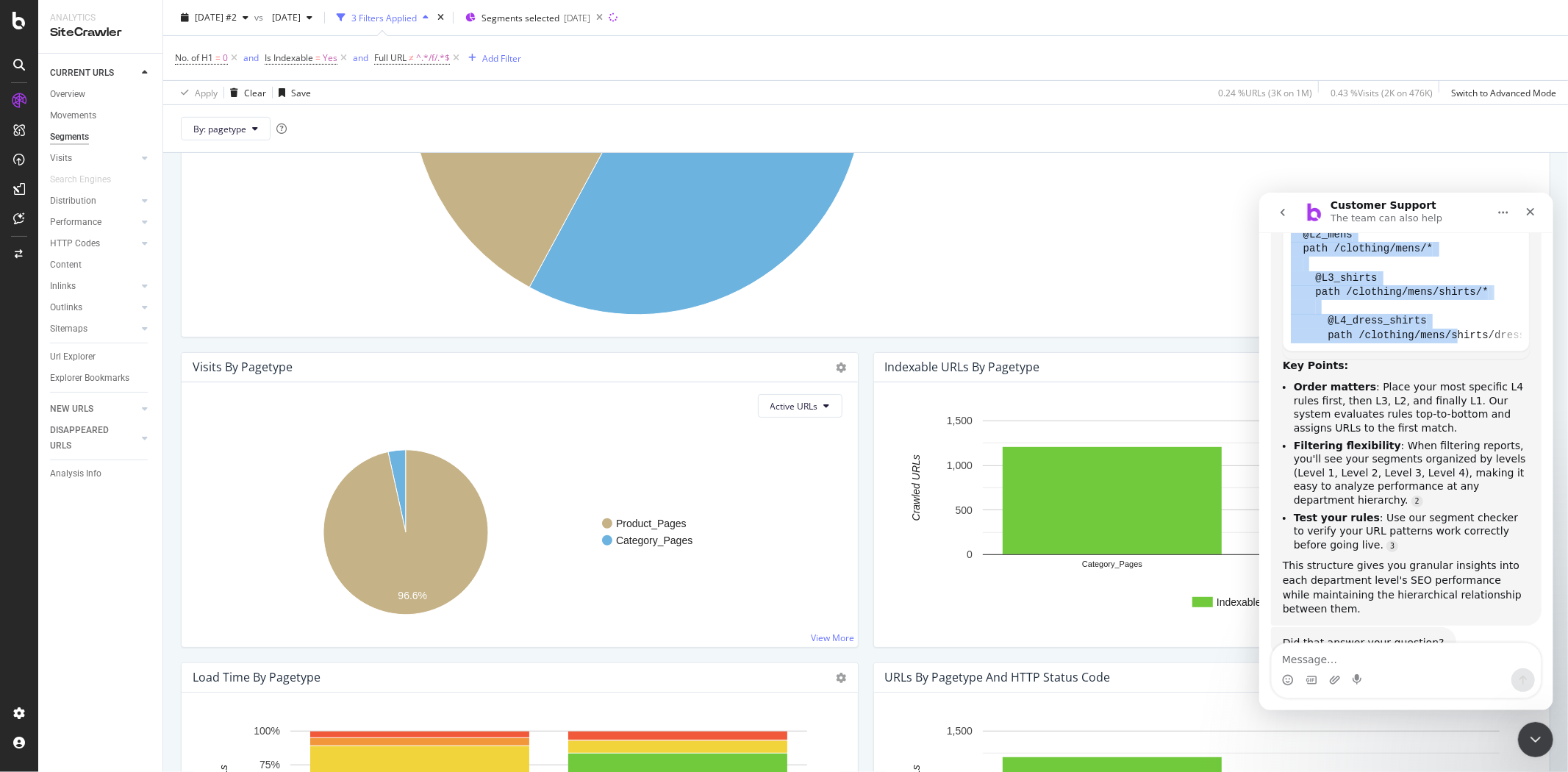
drag, startPoint x: 1289, startPoint y: 374, endPoint x: 1458, endPoint y: 319, distance: 177.7
click at [1458, 319] on div "@L1_electronics path /electronics/* @L2_computers path /electronics/computers/*…" at bounding box center [1406, 178] width 247 height 359
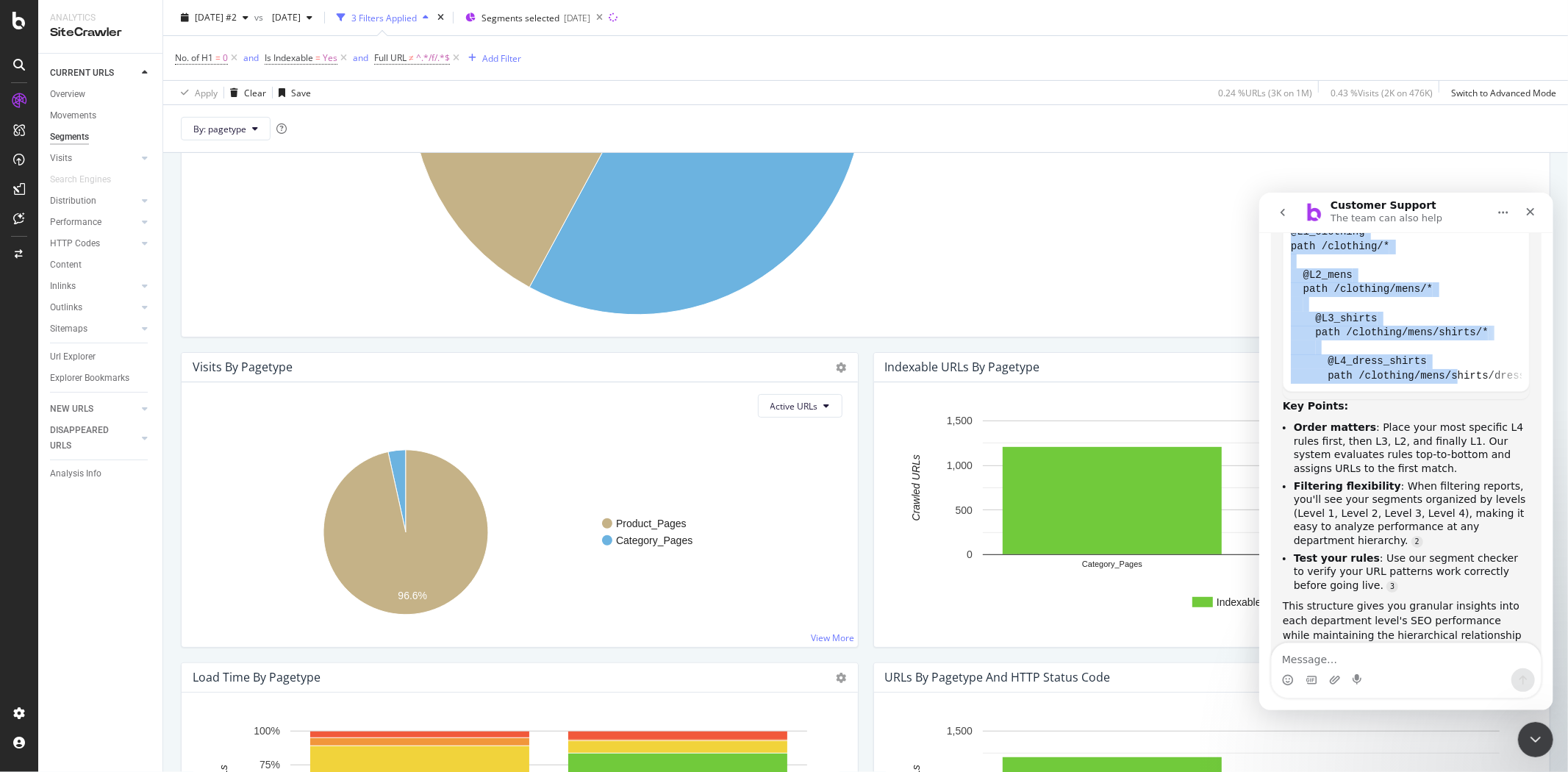
scroll to position [1221, 0]
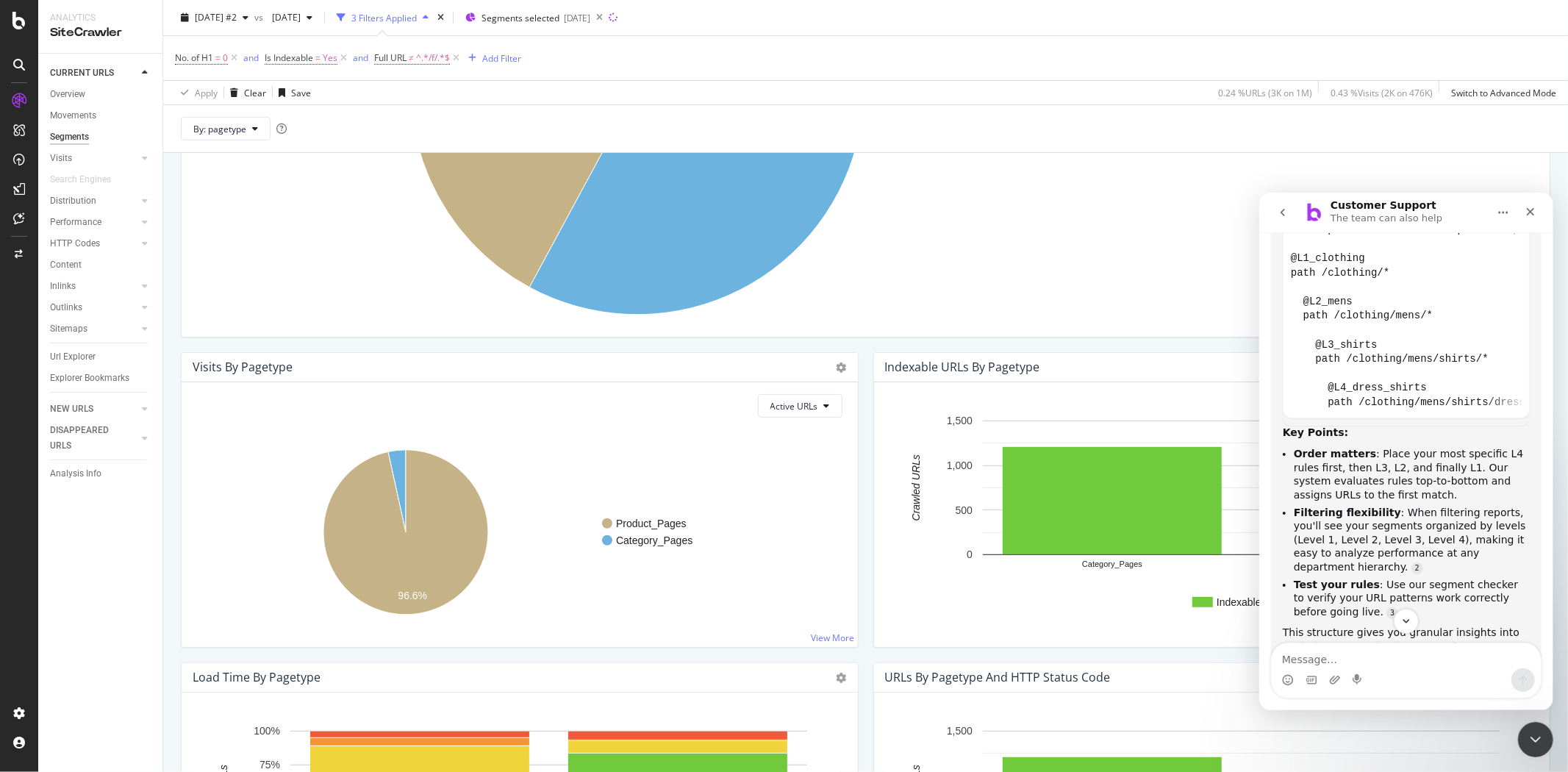
click at [1498, 468] on ul "Order matters : Place your most specific L4 rules first, then L3, L2, and final…" at bounding box center [1406, 531] width 247 height 171
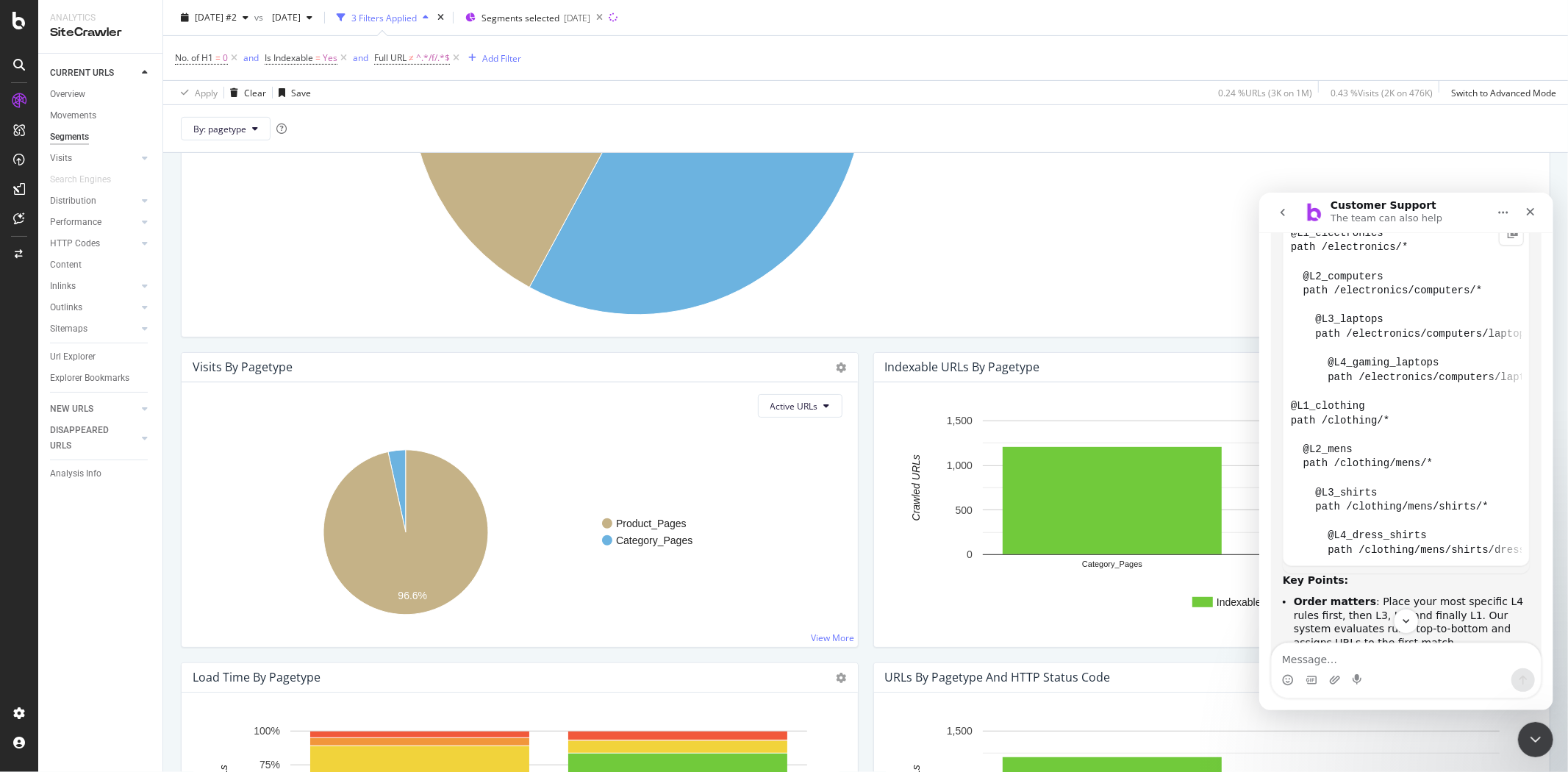
scroll to position [813, 0]
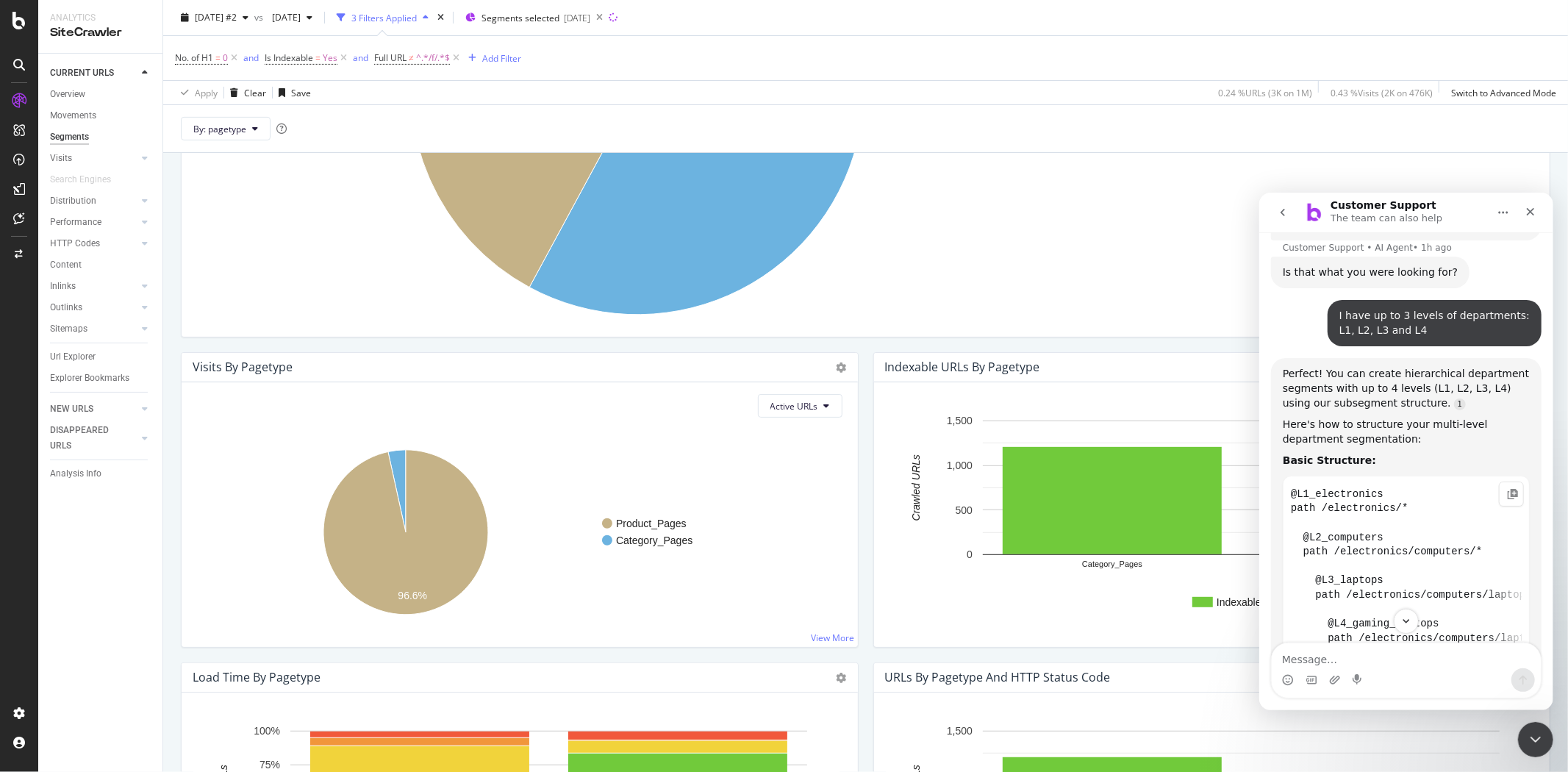
drag, startPoint x: 1459, startPoint y: 465, endPoint x: 1468, endPoint y: 456, distance: 12.7
click at [1459, 483] on code "@L1_electronics path /electronics/* @L2_computers path /electronics/computers/*…" at bounding box center [1405, 652] width 231 height 339
click at [1507, 487] on icon "Copy this code block to your clipboard." at bounding box center [1512, 493] width 12 height 12
